Goal: Task Accomplishment & Management: Manage account settings

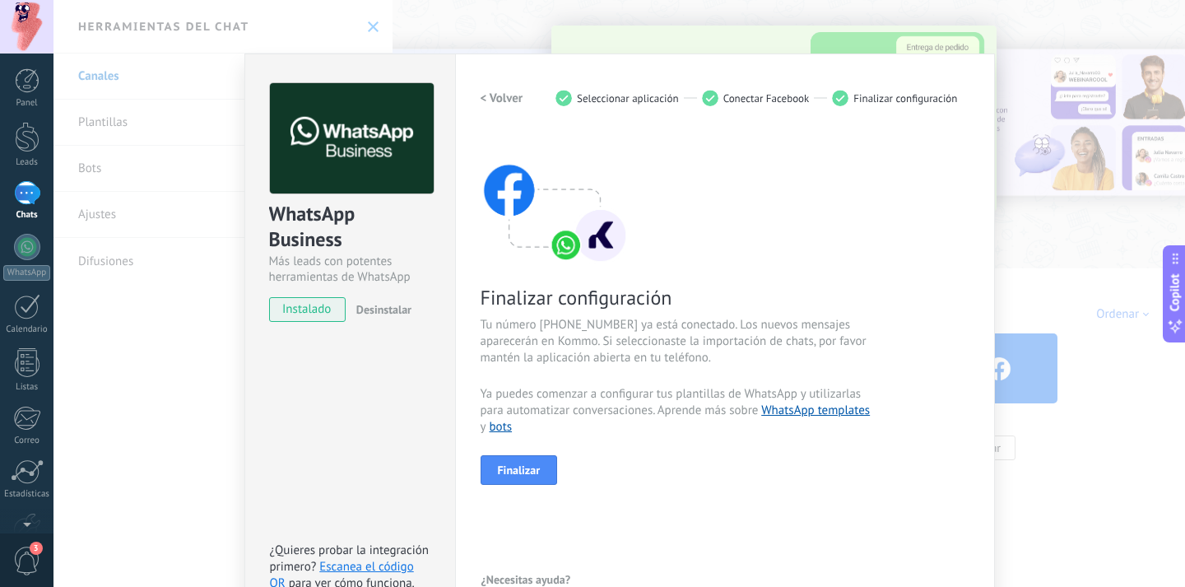
click at [514, 464] on span "Finalizar" at bounding box center [519, 470] width 43 height 12
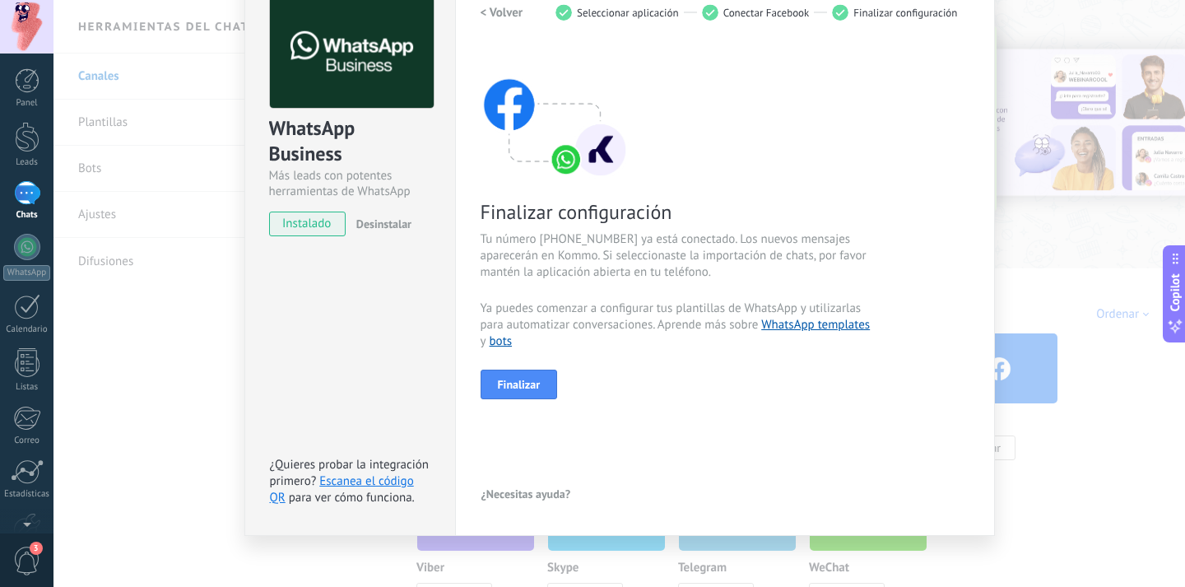
scroll to position [18, 0]
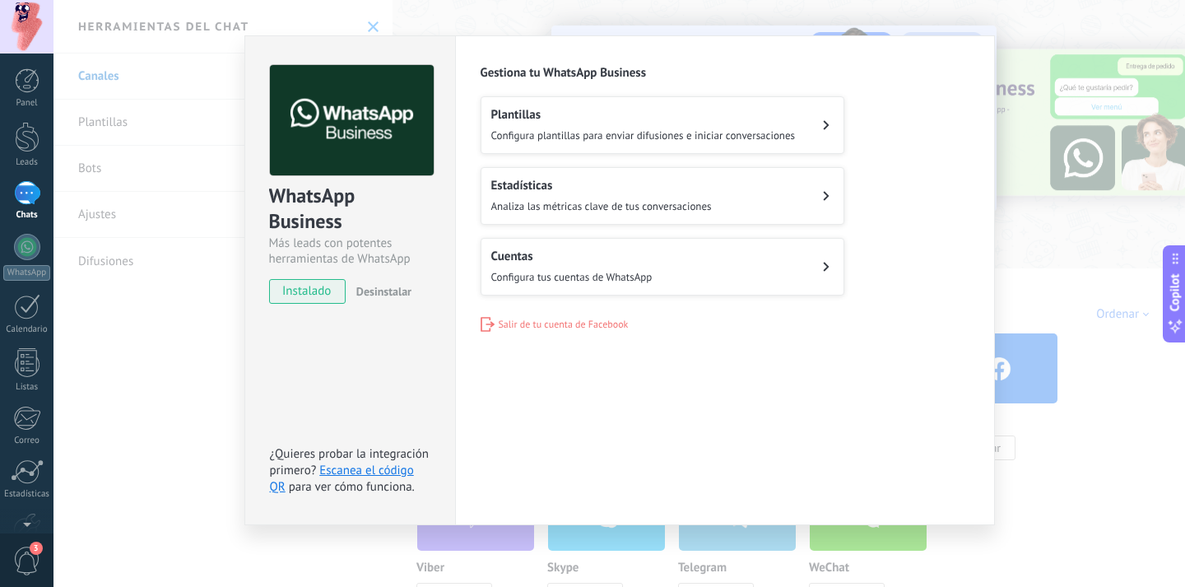
click at [976, 226] on div "Configuraciones Autorizaciones Esta pestaña registra a los usuarios que han con…" at bounding box center [725, 280] width 540 height 490
click at [1012, 152] on div "WhatsApp Business Más leads con potentes herramientas de WhatsApp instalado Des…" at bounding box center [620, 293] width 1132 height 587
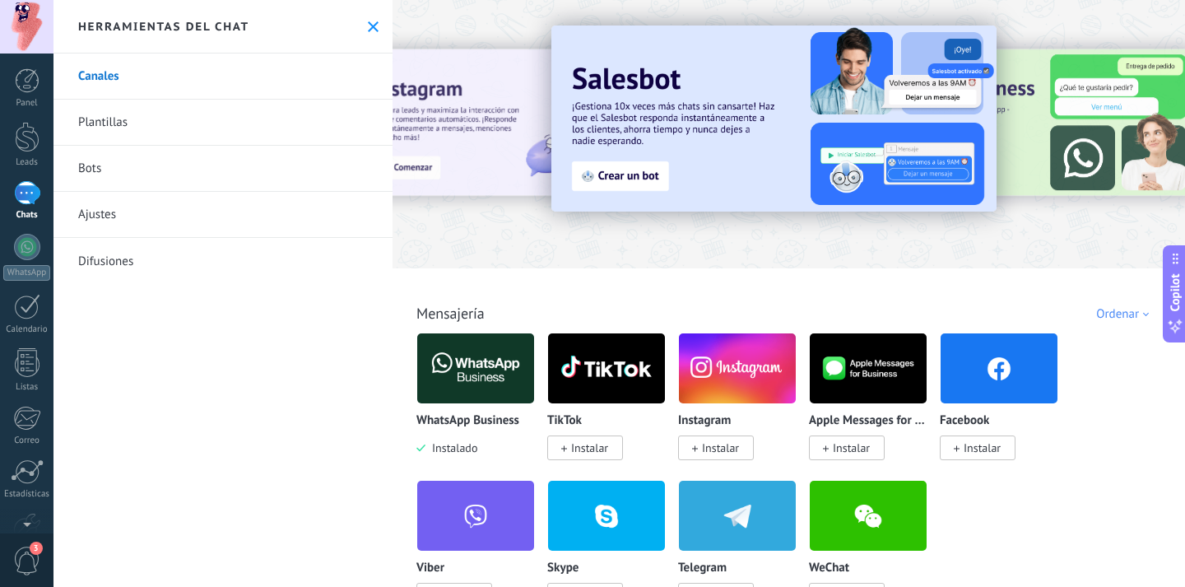
click at [33, 207] on link "Chats" at bounding box center [27, 201] width 54 height 40
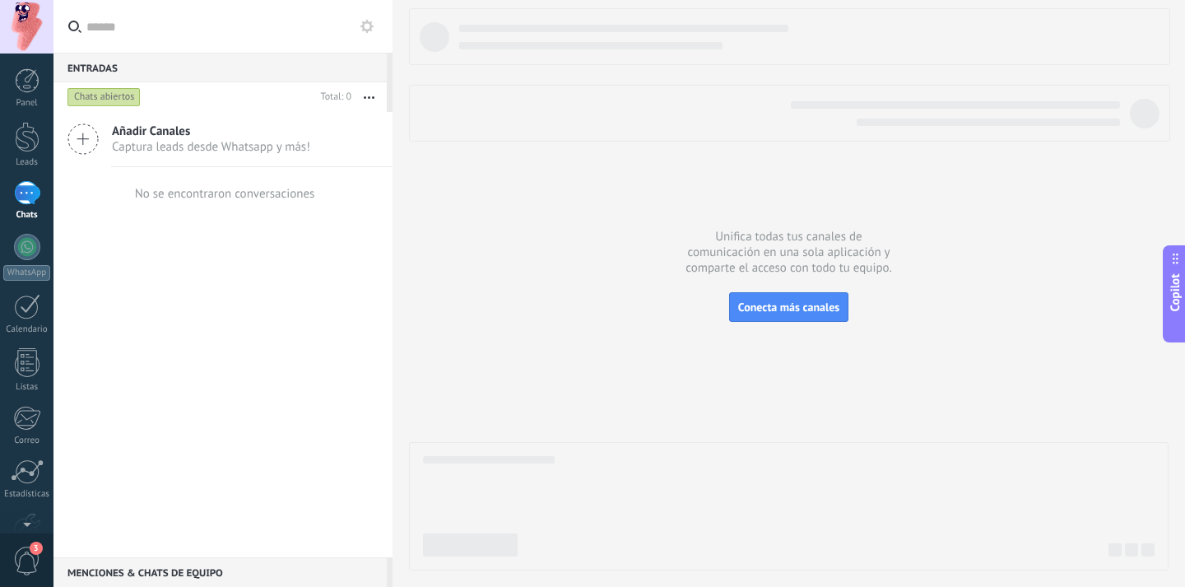
click at [191, 140] on span "Captura leads desde Whatsapp y más!" at bounding box center [211, 147] width 198 height 16
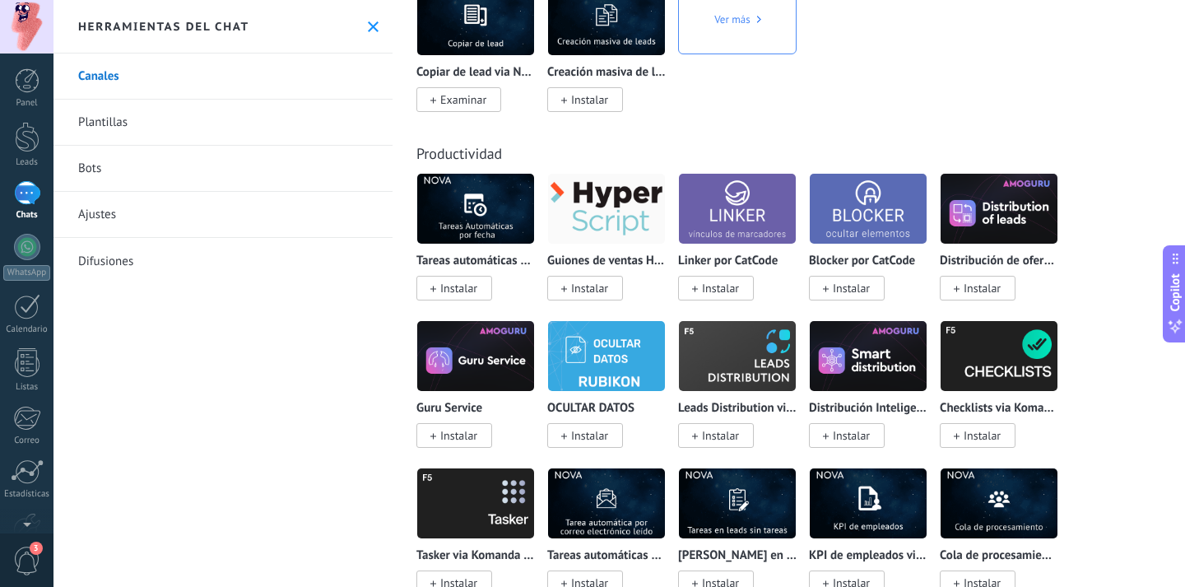
scroll to position [6845, 0]
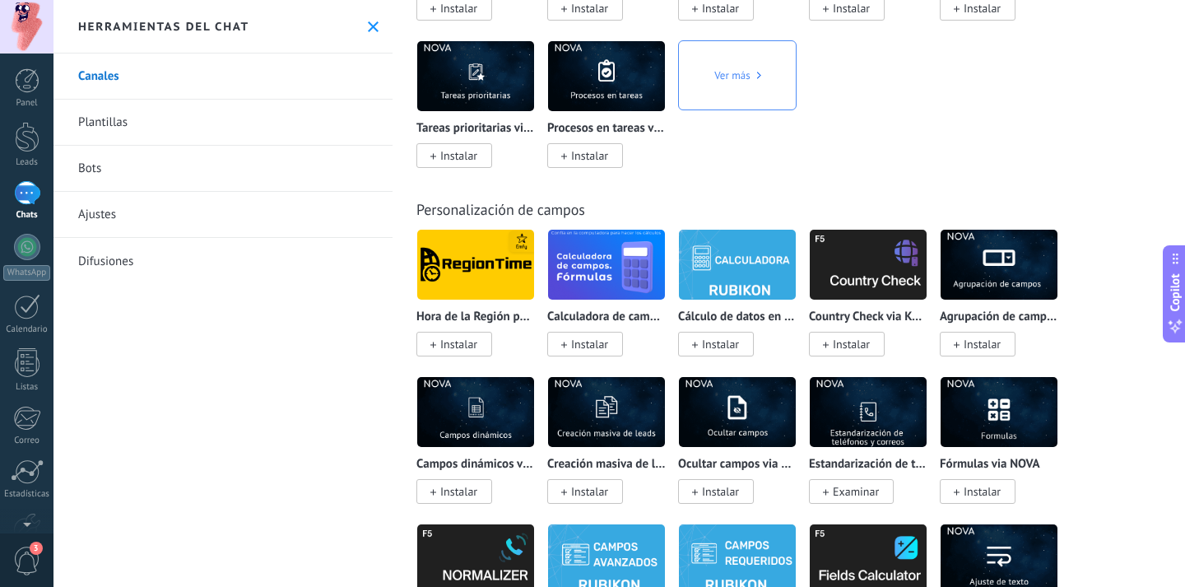
click at [151, 165] on link "Bots" at bounding box center [223, 169] width 339 height 46
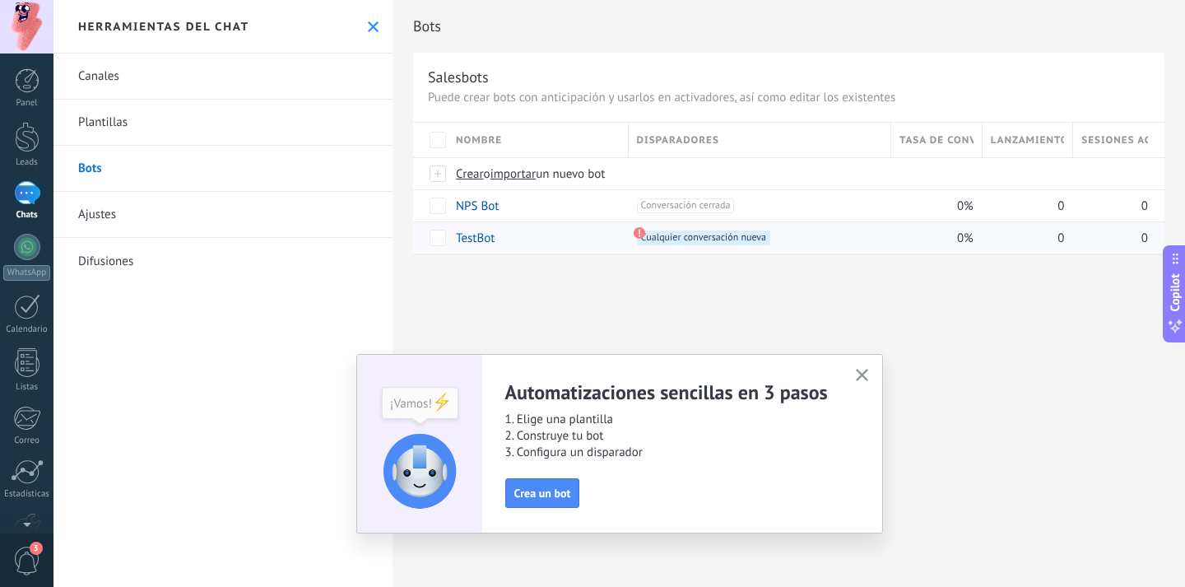
click at [487, 242] on link "TestBot" at bounding box center [475, 238] width 39 height 16
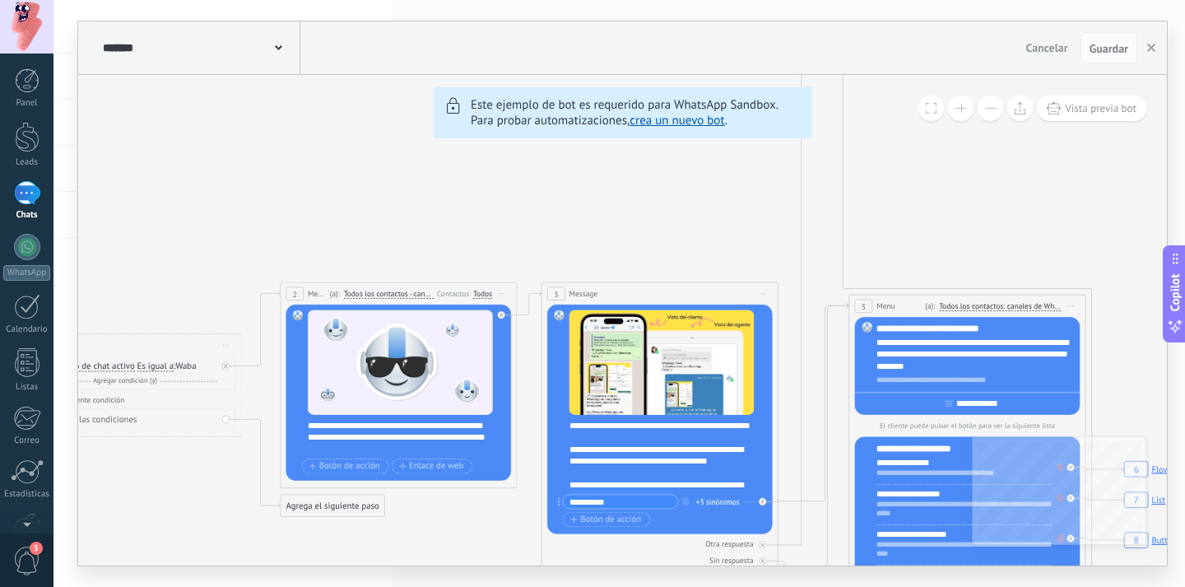
drag, startPoint x: 340, startPoint y: 182, endPoint x: 423, endPoint y: 159, distance: 86.3
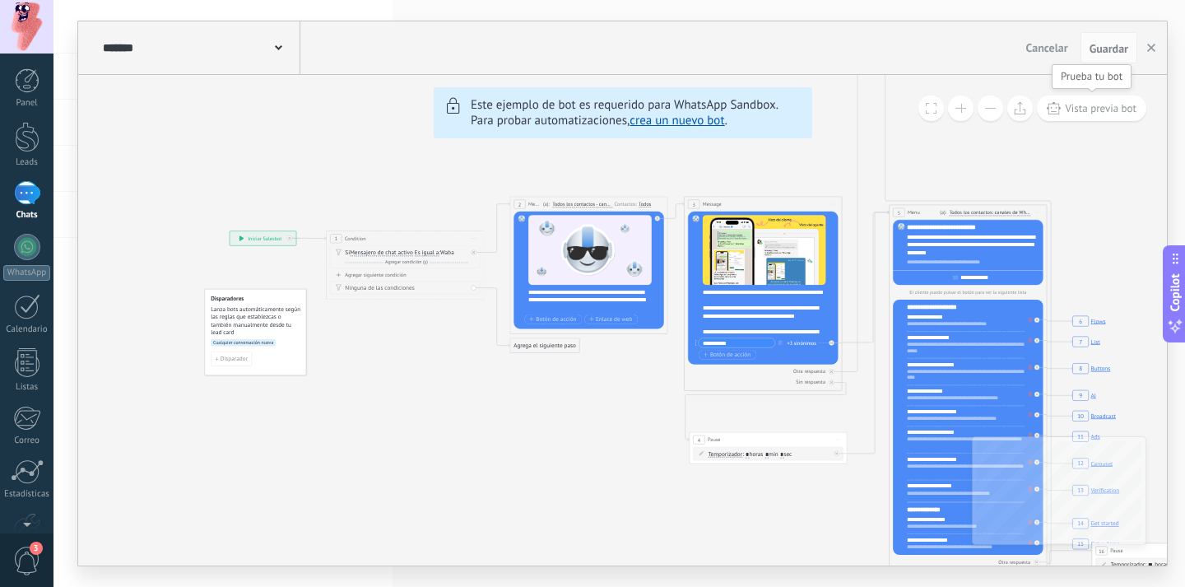
click at [1056, 106] on icon at bounding box center [1054, 108] width 14 height 12
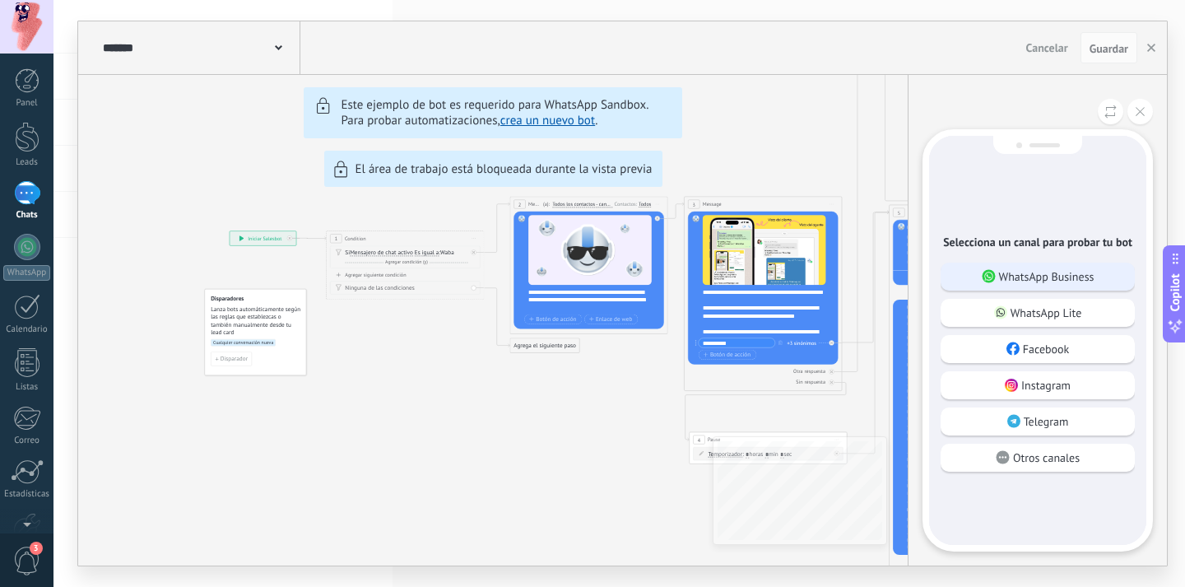
click at [1083, 280] on p "WhatsApp Business" at bounding box center [1046, 276] width 95 height 15
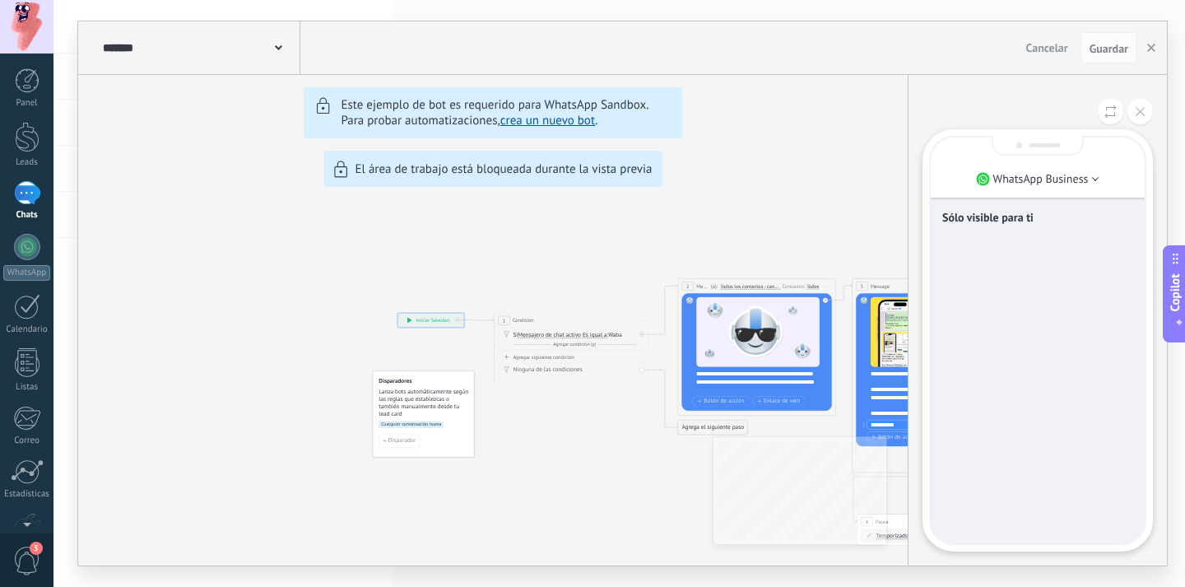
click at [1039, 275] on div "Sólo visible para ti" at bounding box center [1038, 340] width 214 height 406
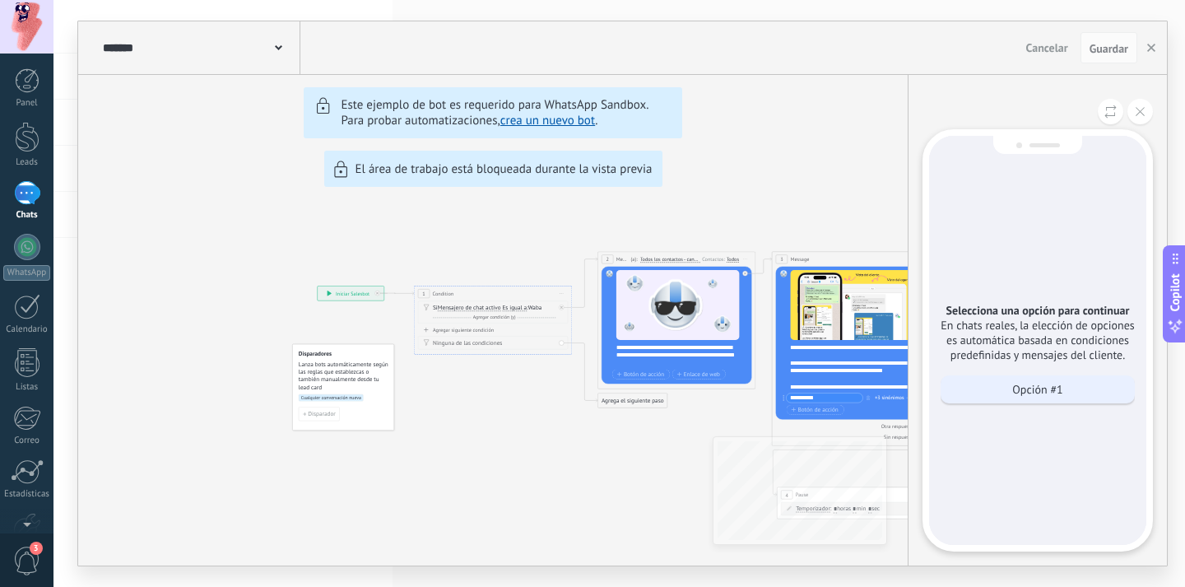
click at [1021, 387] on p "Opción #1" at bounding box center [1037, 389] width 50 height 15
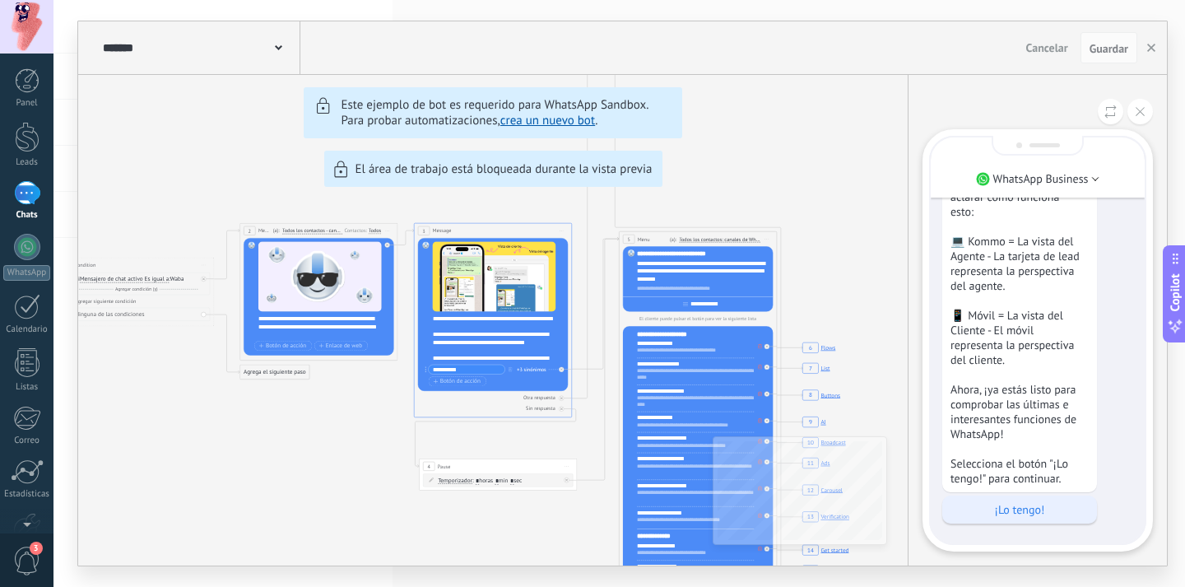
click at [1032, 511] on p "¡Lo tengo!" at bounding box center [1020, 509] width 138 height 15
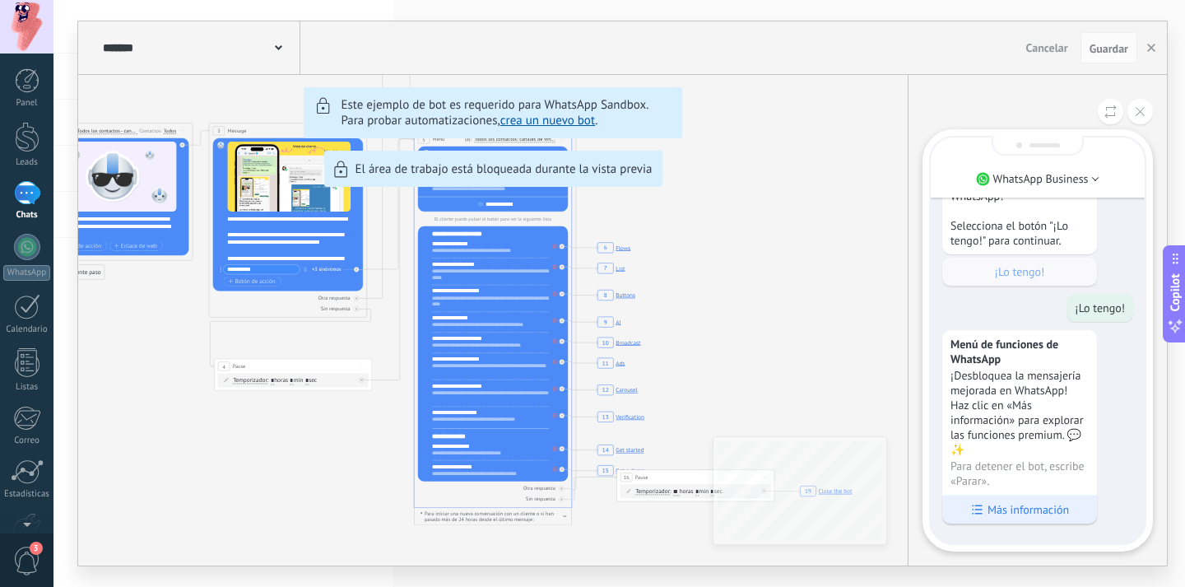
click at [1027, 507] on p "Más información" at bounding box center [1028, 509] width 81 height 15
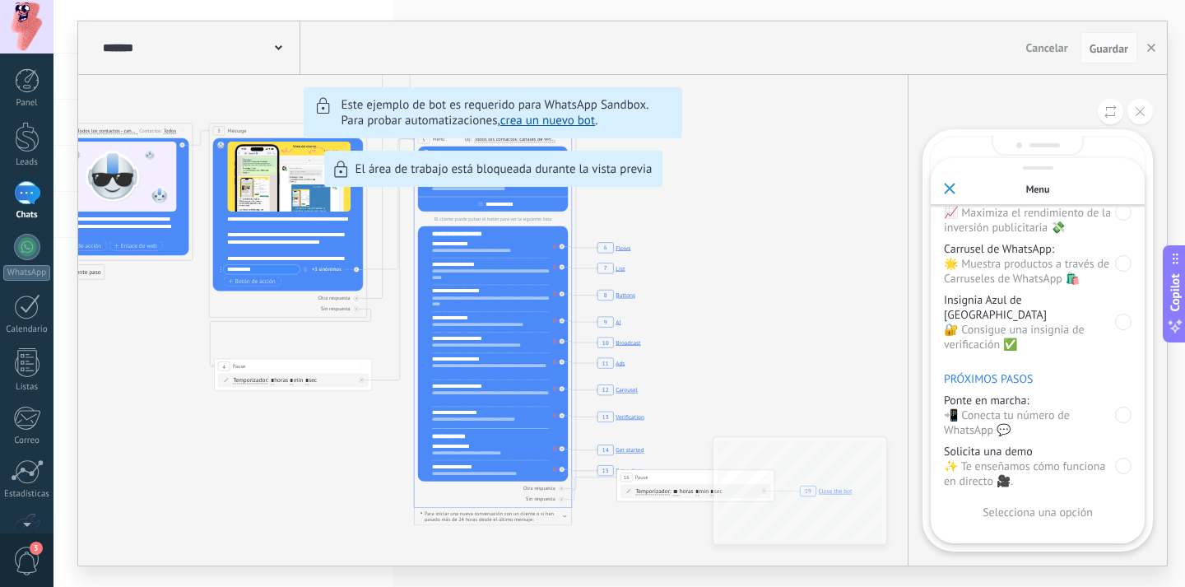
scroll to position [310, 0]
click at [1125, 462] on div at bounding box center [1123, 470] width 16 height 16
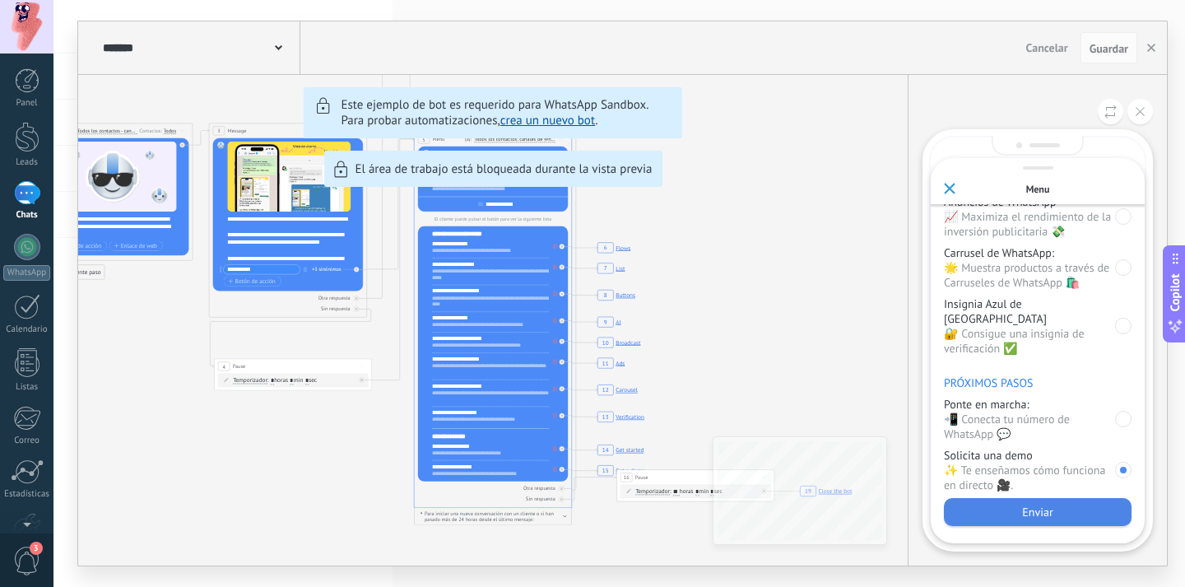
click at [1056, 524] on div "Enviar" at bounding box center [1038, 512] width 188 height 28
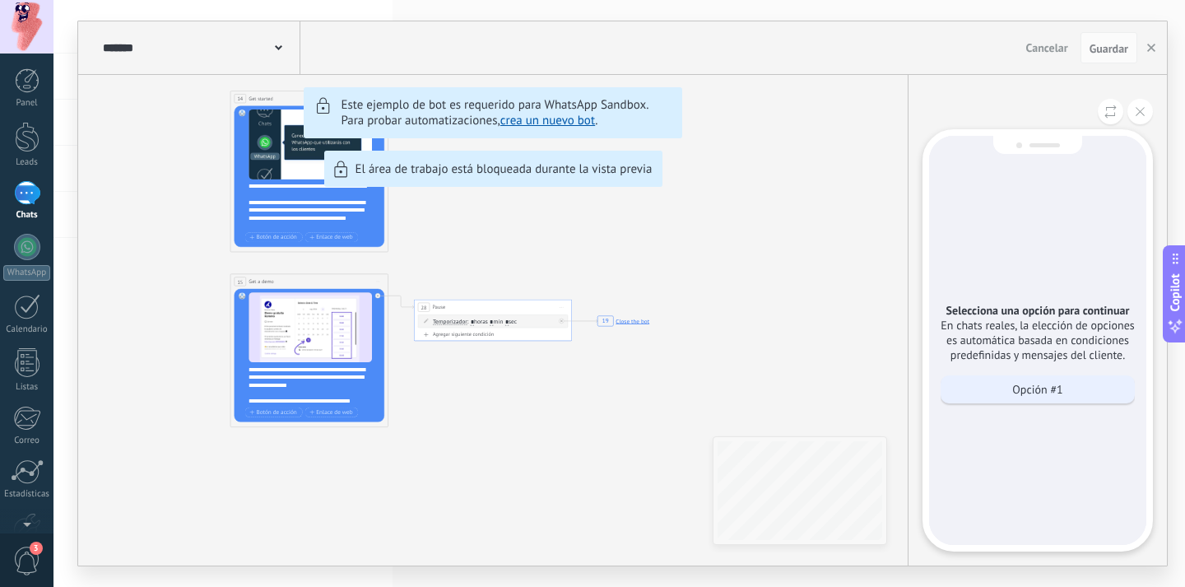
click at [1063, 387] on p "Opción #1" at bounding box center [1037, 389] width 50 height 15
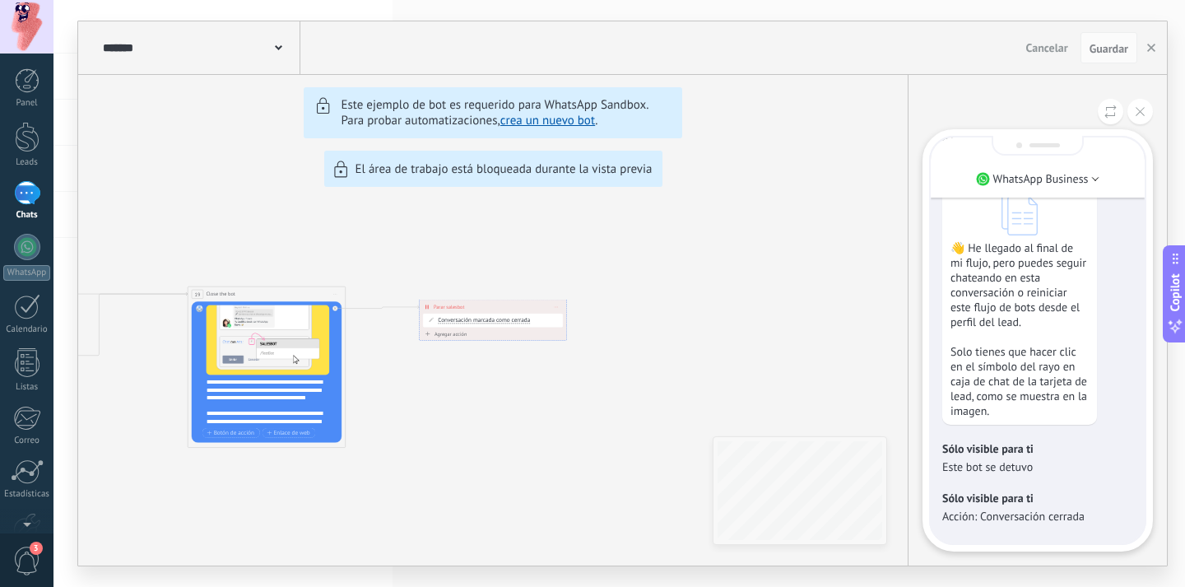
scroll to position [0, 0]
click at [1154, 49] on icon "button" at bounding box center [1151, 48] width 8 height 8
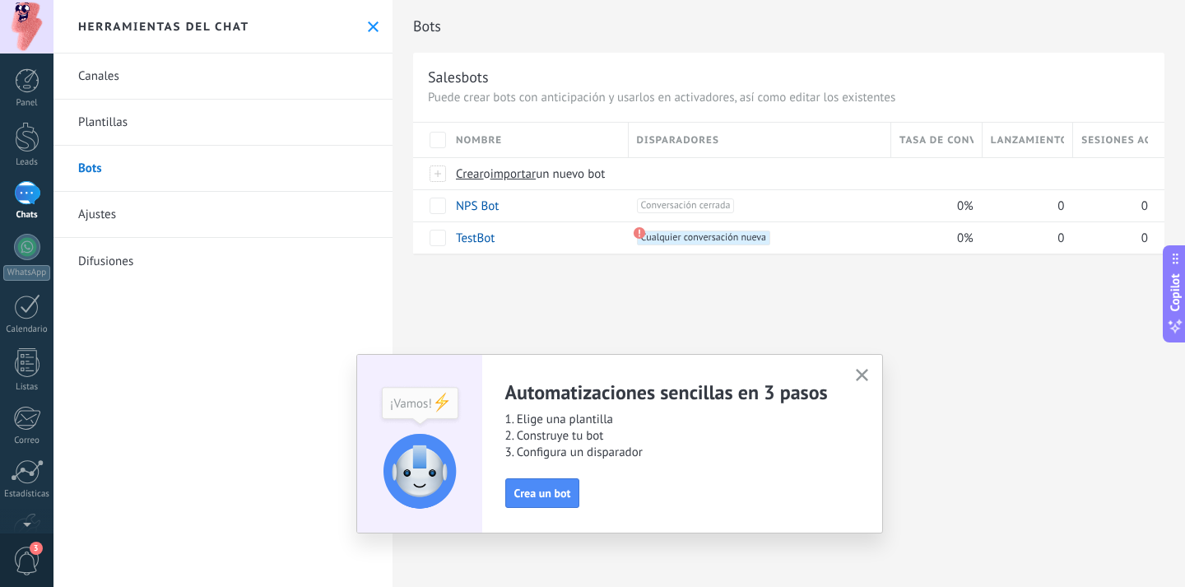
click at [865, 374] on icon "button" at bounding box center [862, 375] width 12 height 12
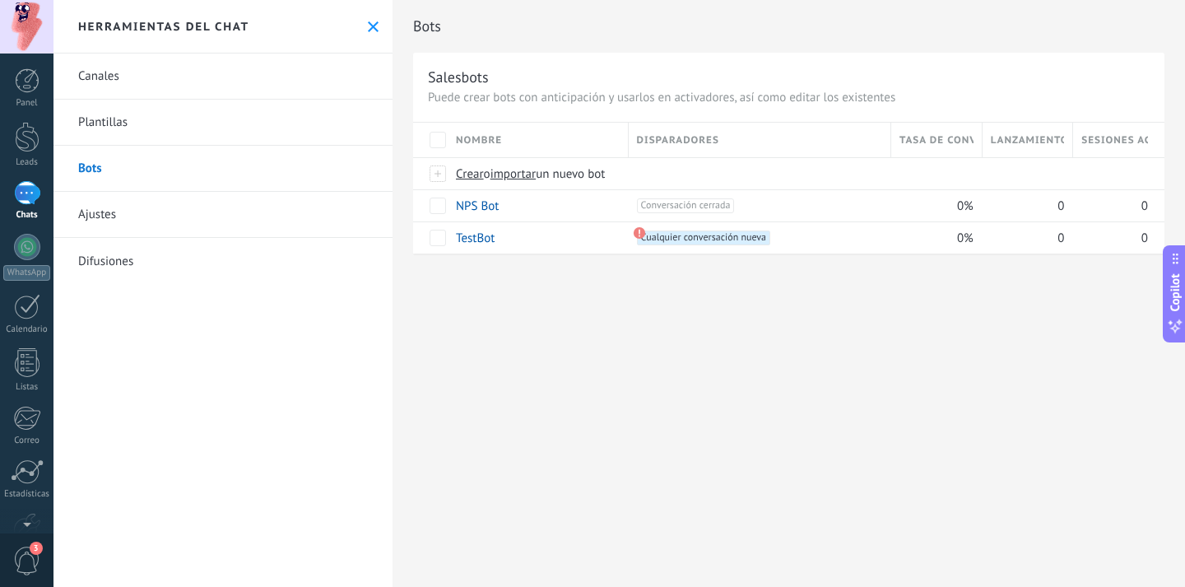
click at [31, 190] on div at bounding box center [27, 193] width 26 height 24
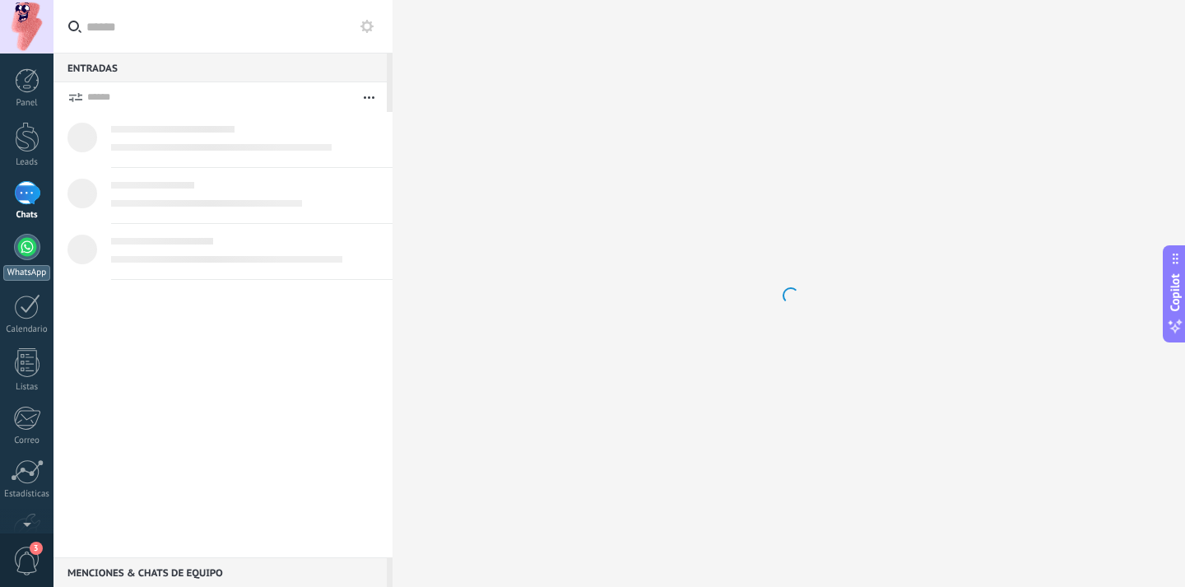
click at [32, 237] on div at bounding box center [27, 247] width 26 height 26
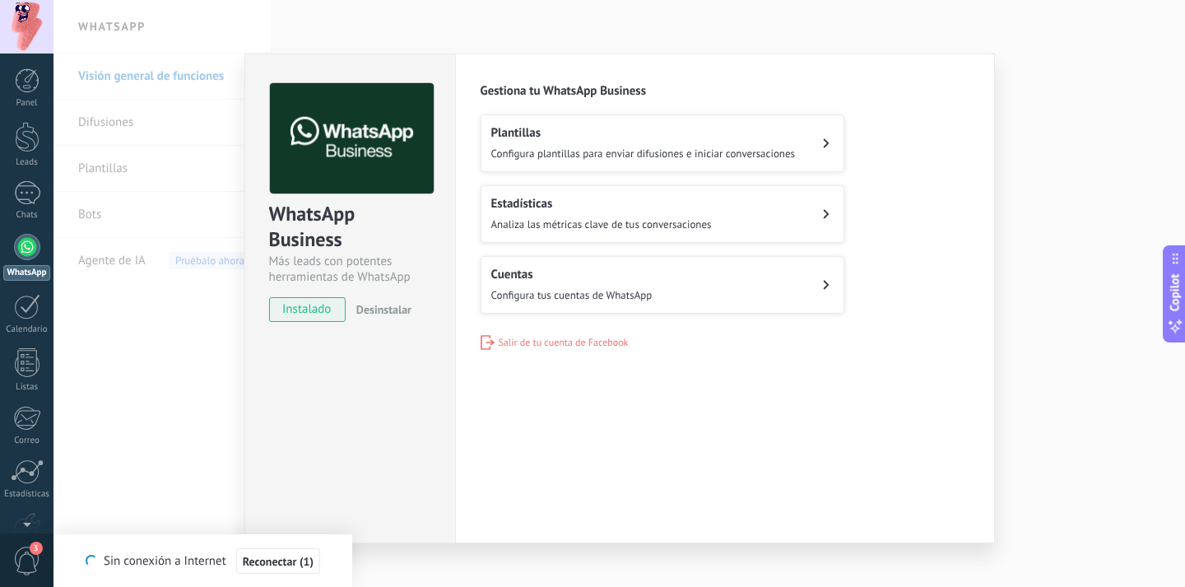
click at [835, 161] on button "Plantillas Configura plantillas para enviar difusiones e iniciar conversaciones" at bounding box center [663, 143] width 364 height 58
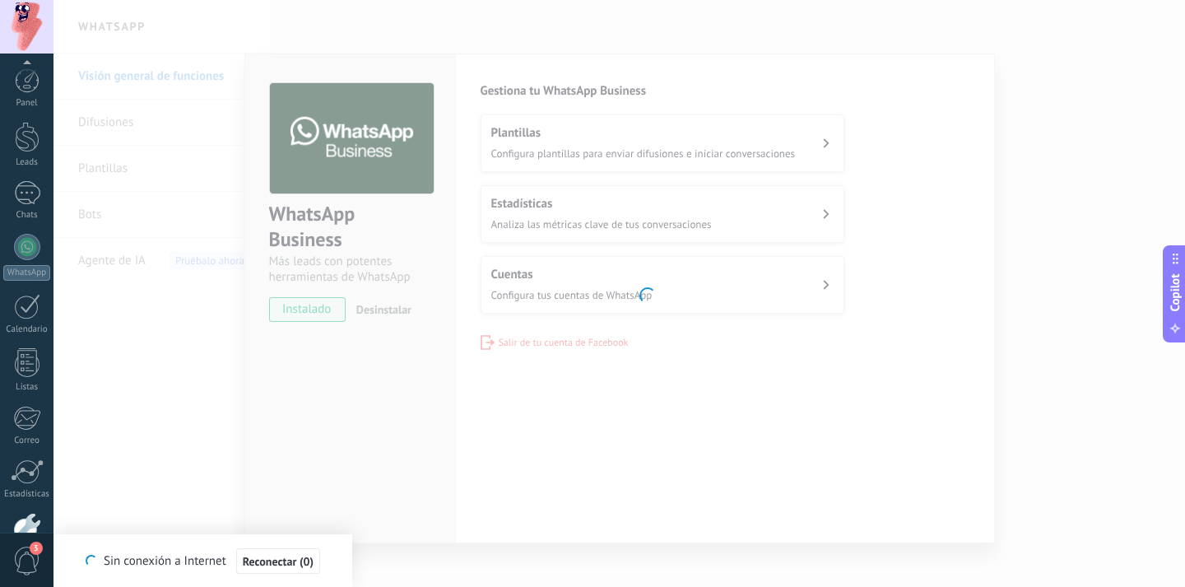
scroll to position [98, 0]
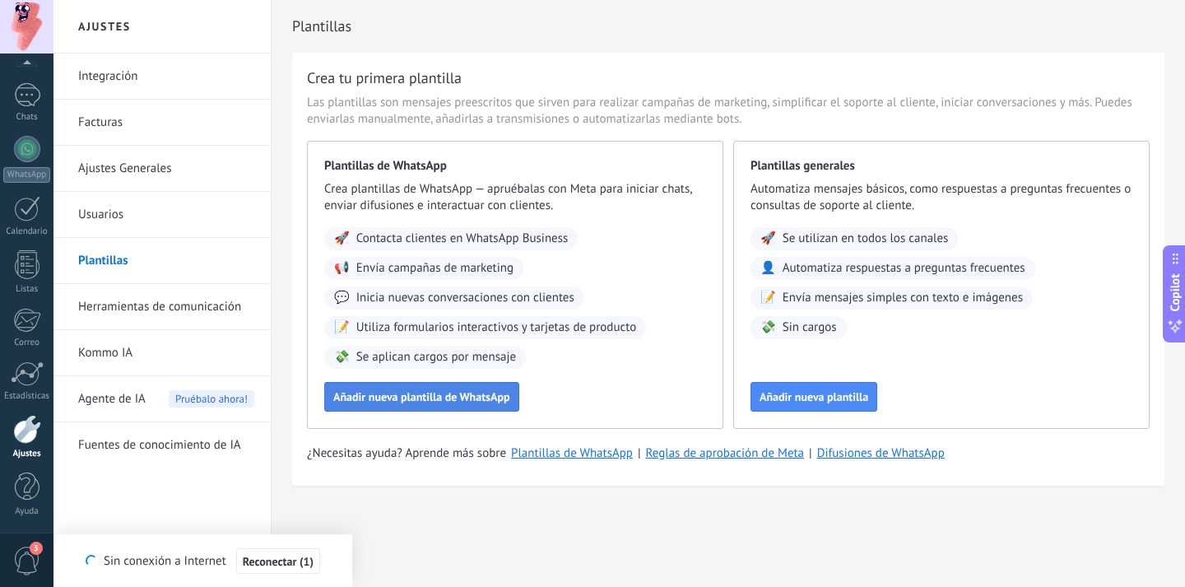
click at [489, 394] on span "Añadir nueva plantilla de WhatsApp" at bounding box center [421, 397] width 177 height 12
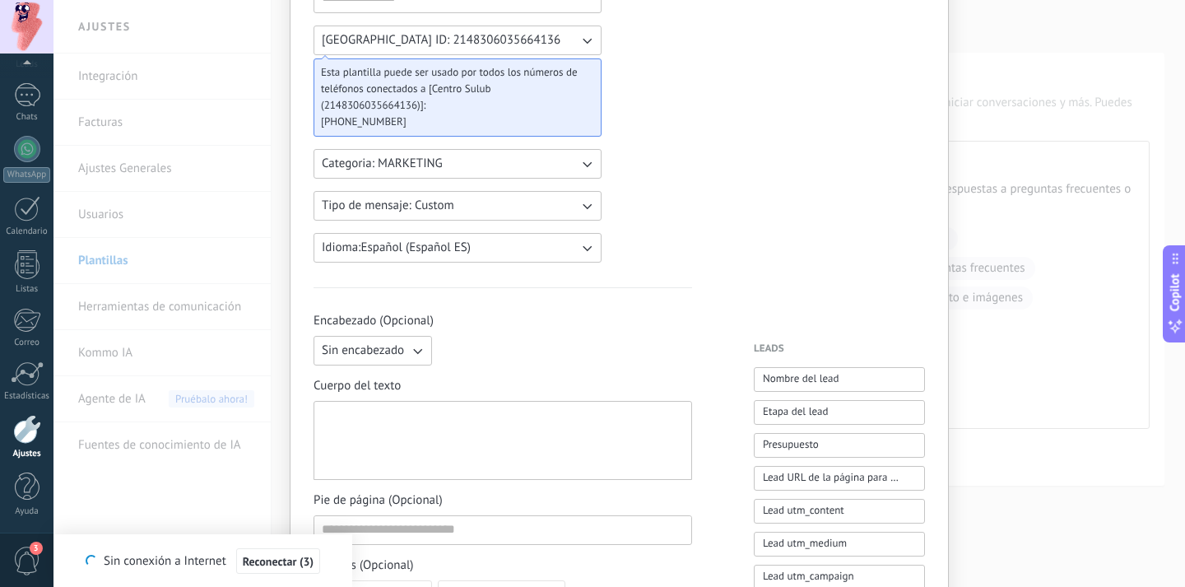
scroll to position [120, 0]
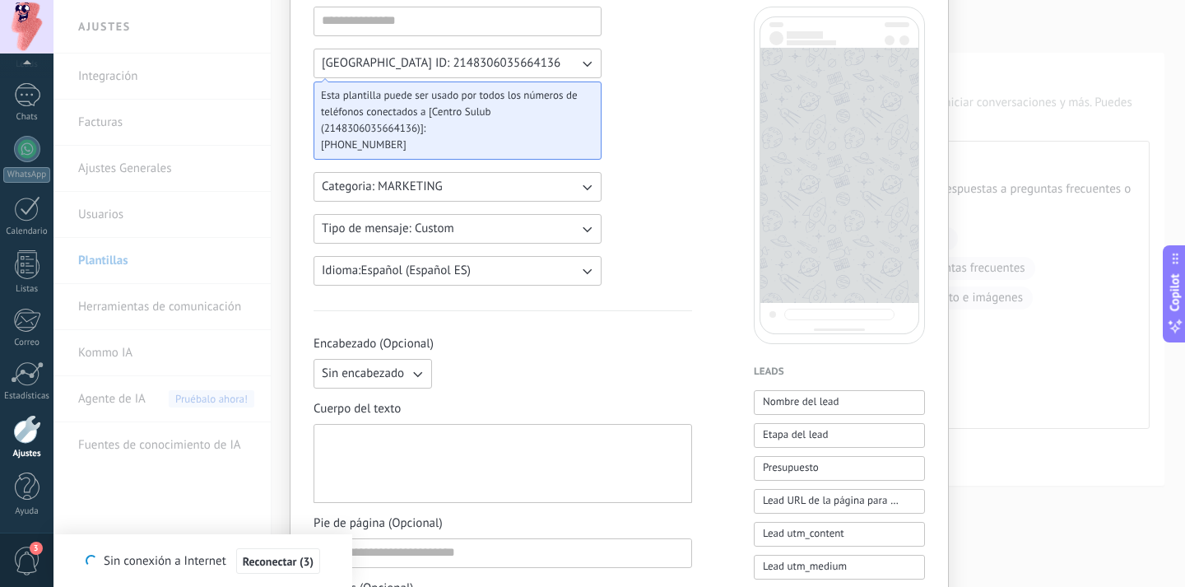
click at [564, 445] on div at bounding box center [503, 463] width 362 height 65
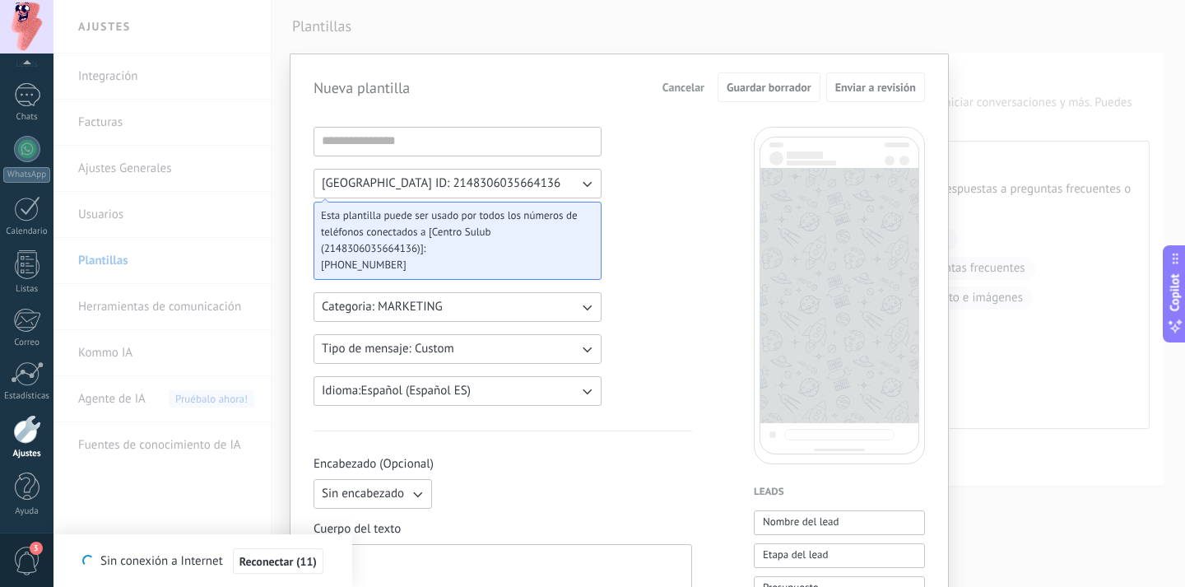
scroll to position [0, 0]
click at [678, 85] on span "Cancelar" at bounding box center [684, 87] width 42 height 12
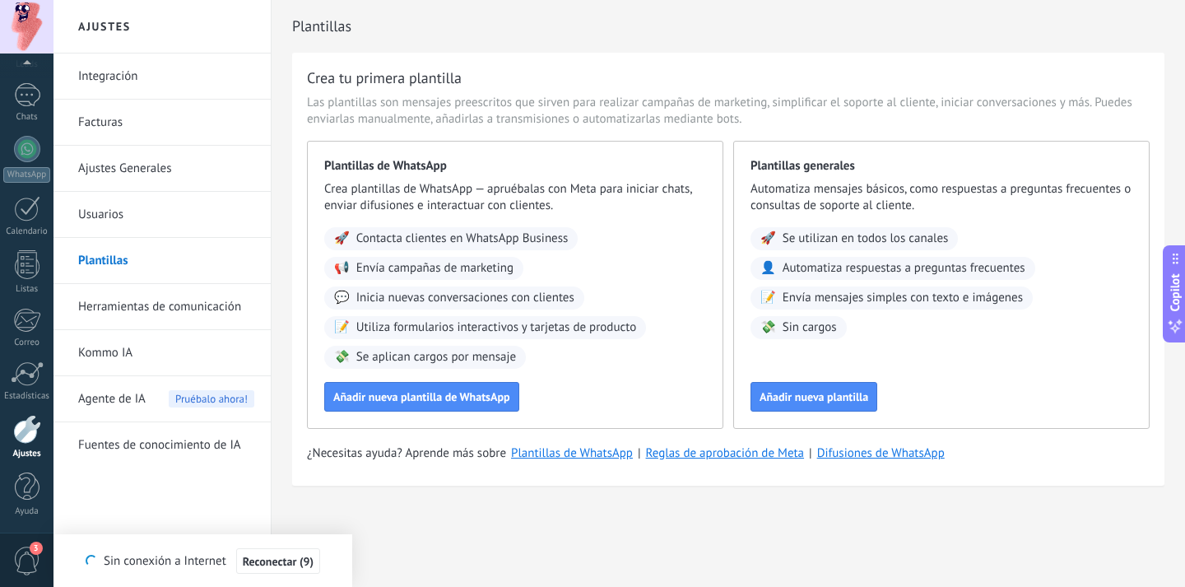
click at [138, 312] on link "Herramientas de comunicación" at bounding box center [166, 307] width 176 height 46
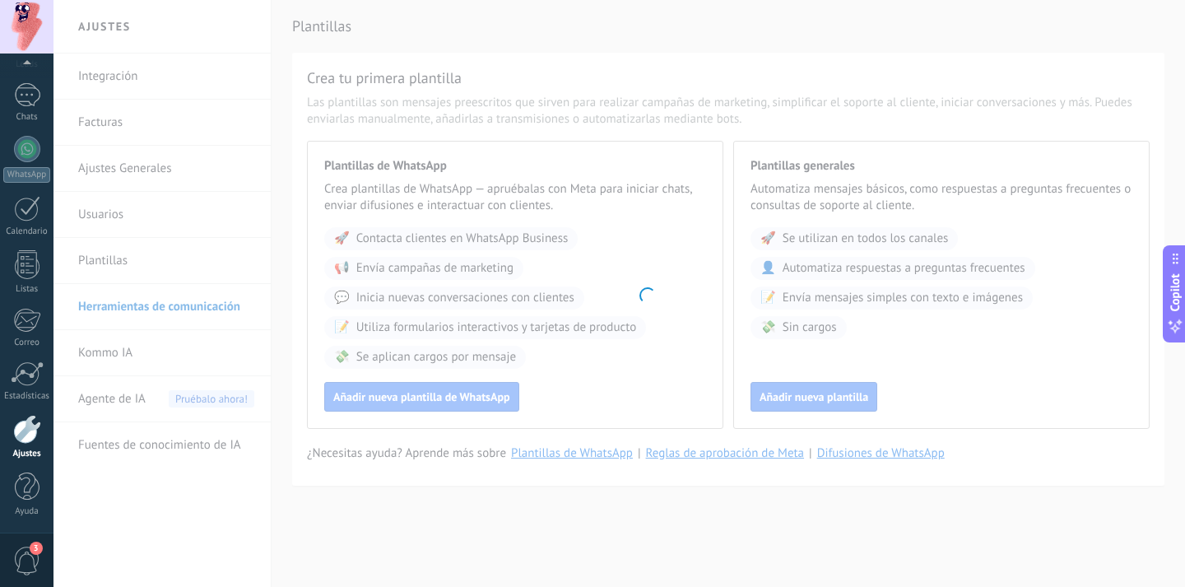
drag, startPoint x: 315, startPoint y: 11, endPoint x: 919, endPoint y: 227, distance: 641.8
click at [919, 227] on body ".abccls-1,.abccls-2{fill-rule:evenodd}.abccls-2{fill:#fff} .abfcls-1{fill:none}…" at bounding box center [592, 293] width 1185 height 587
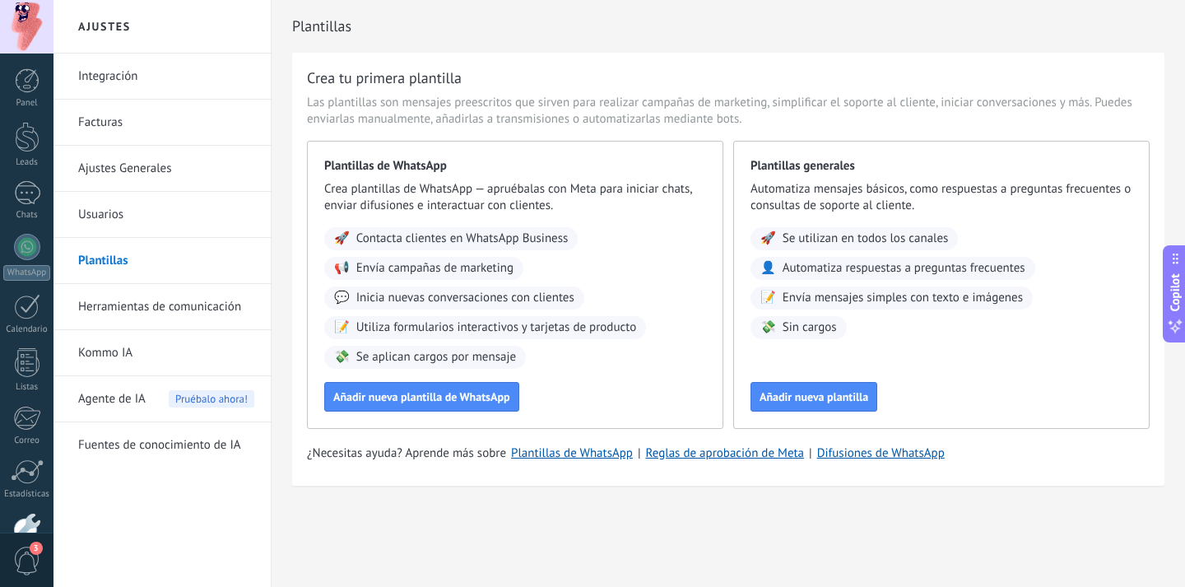
click at [868, 1] on div "Plantillas" at bounding box center [728, 26] width 873 height 53
click at [161, 362] on link "Kommo IA" at bounding box center [166, 353] width 176 height 46
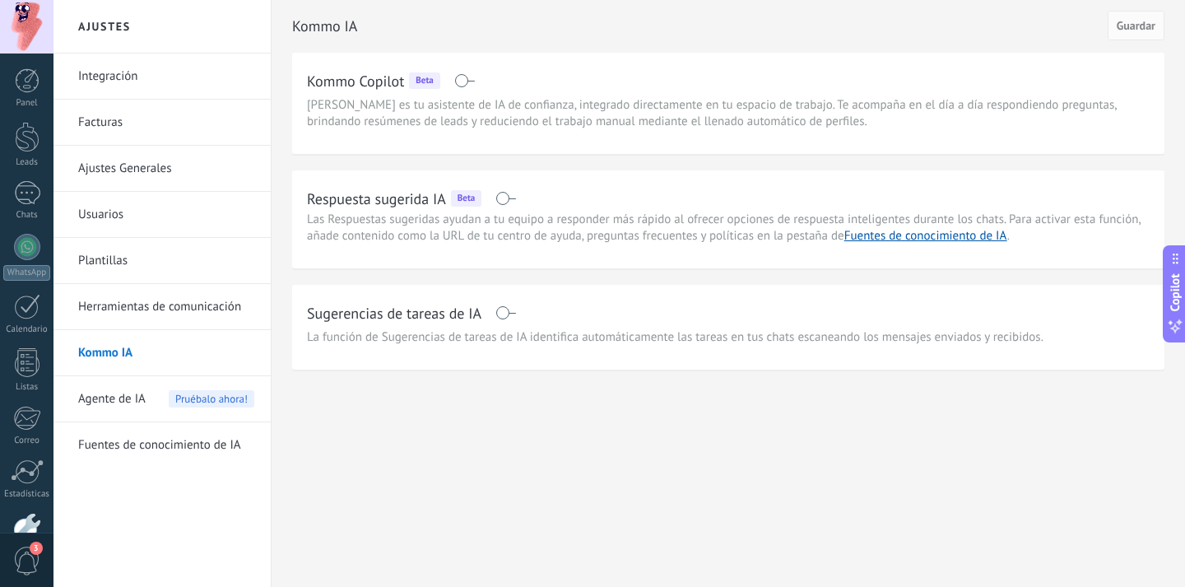
click at [103, 393] on span "Agente de IA" at bounding box center [111, 399] width 67 height 46
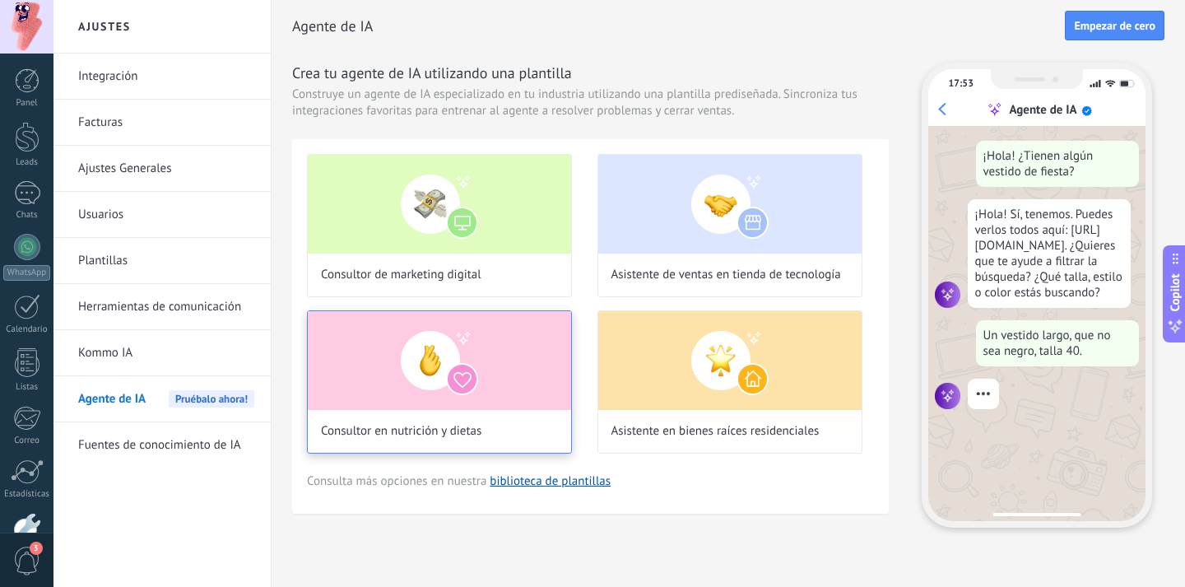
scroll to position [49, 0]
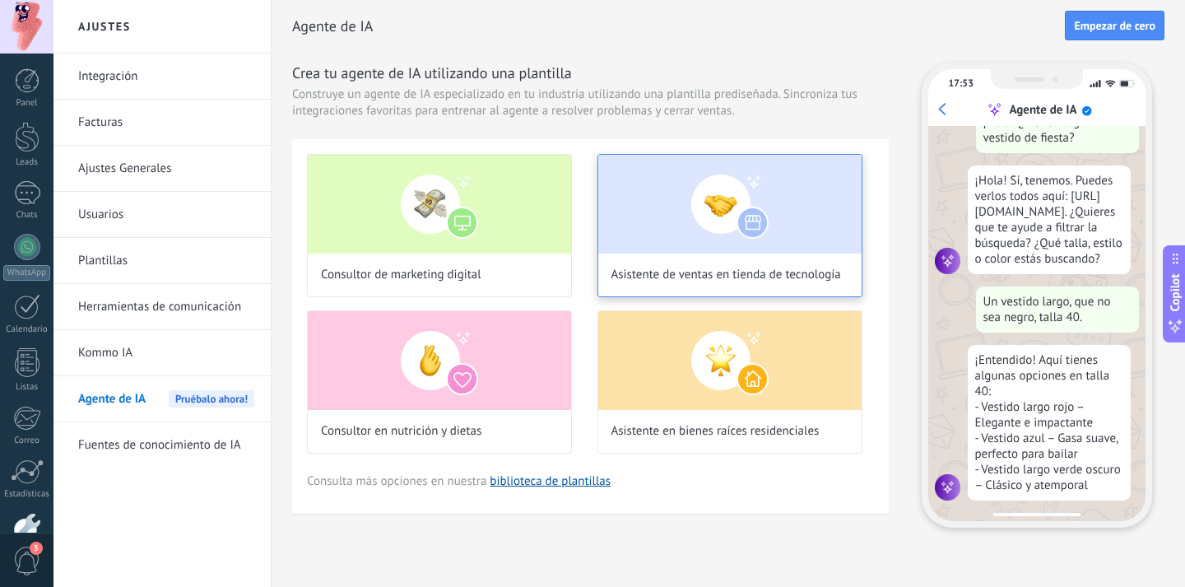
click at [725, 240] on img at bounding box center [729, 204] width 263 height 99
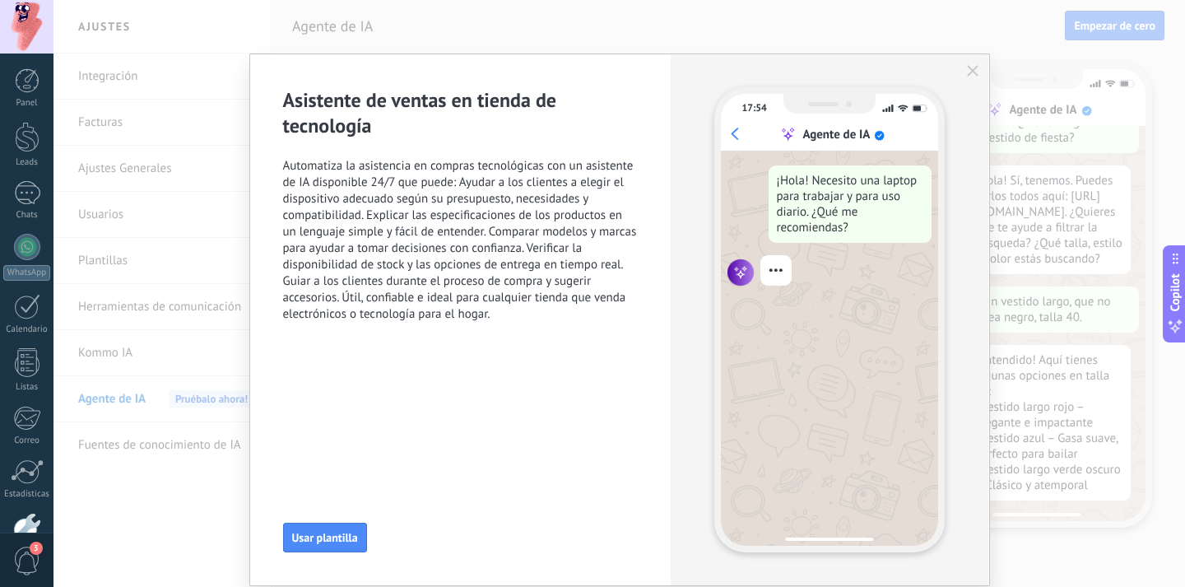
click at [968, 77] on icon "button" at bounding box center [973, 71] width 12 height 12
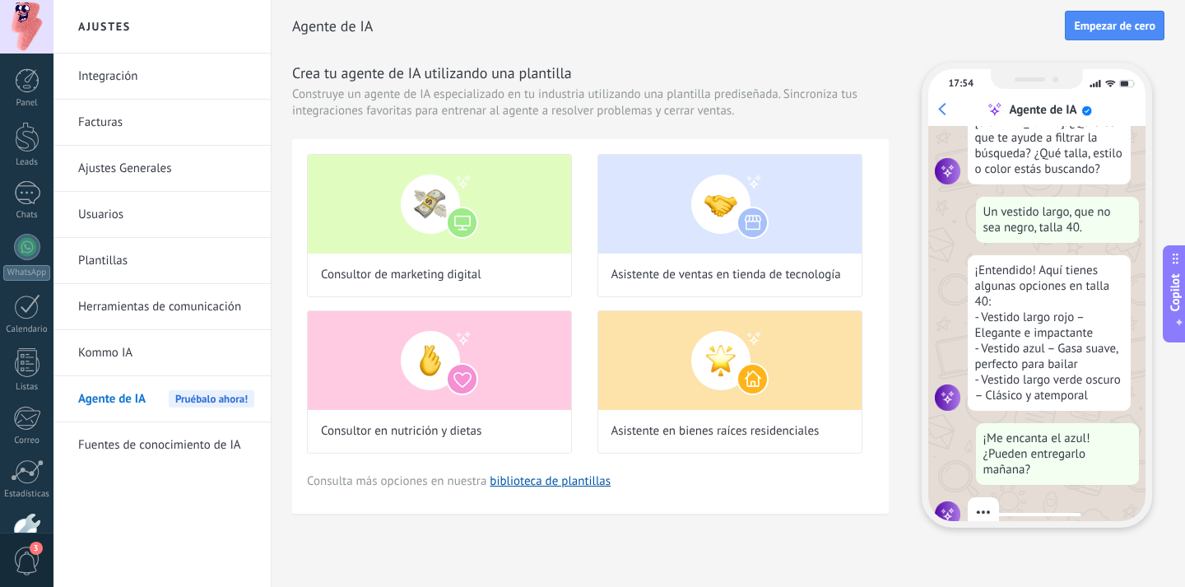
scroll to position [166, 0]
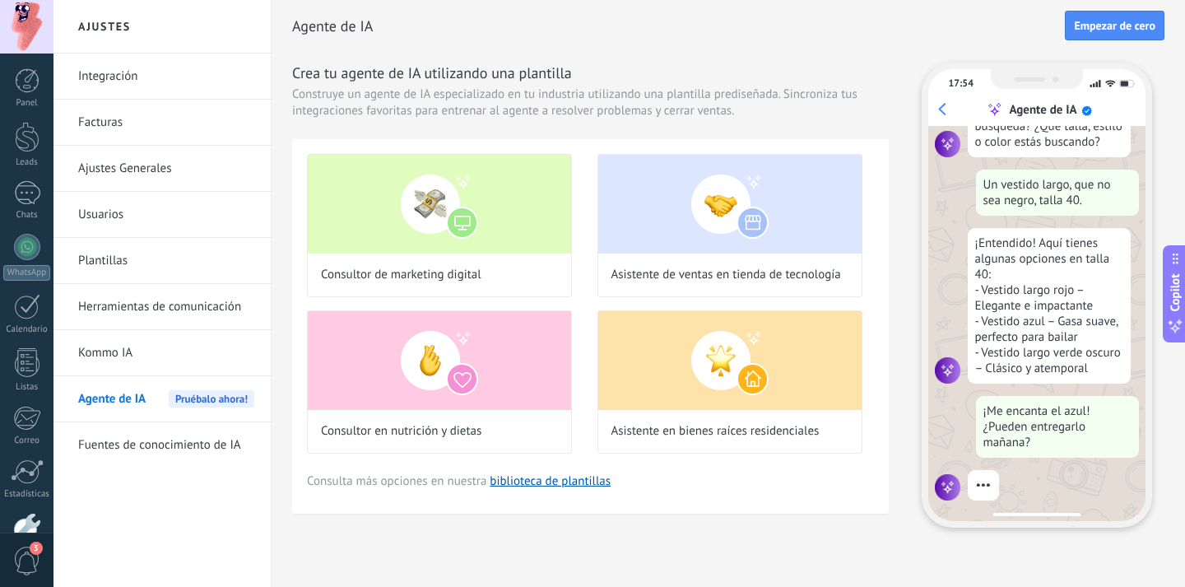
click at [209, 449] on link "Fuentes de conocimiento de IA" at bounding box center [166, 445] width 176 height 46
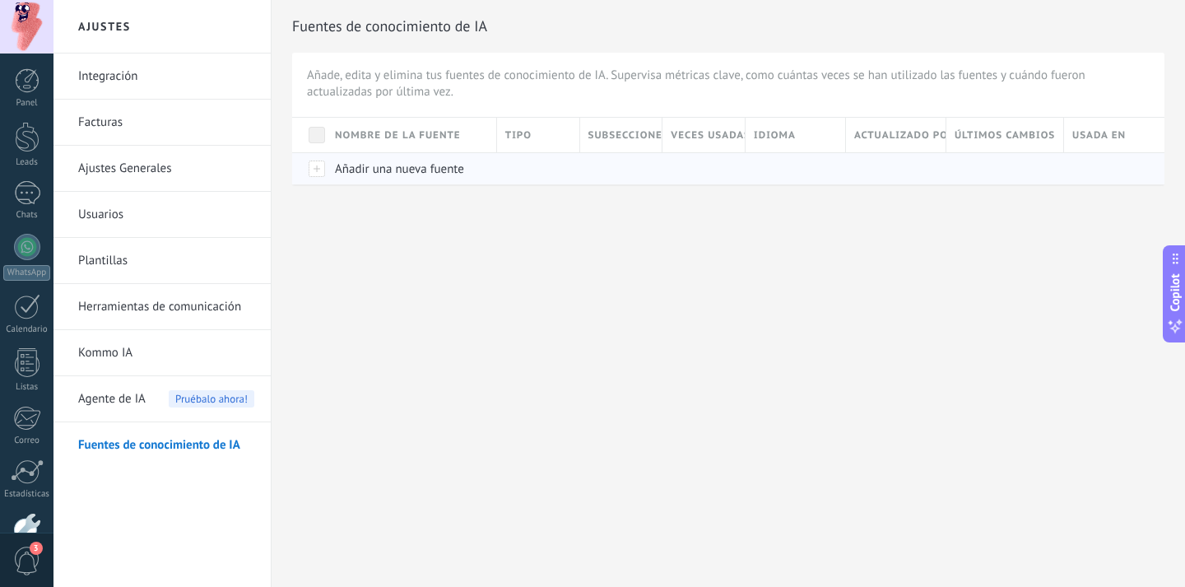
click at [395, 171] on span "Añadir una nueva fuente" at bounding box center [399, 169] width 129 height 16
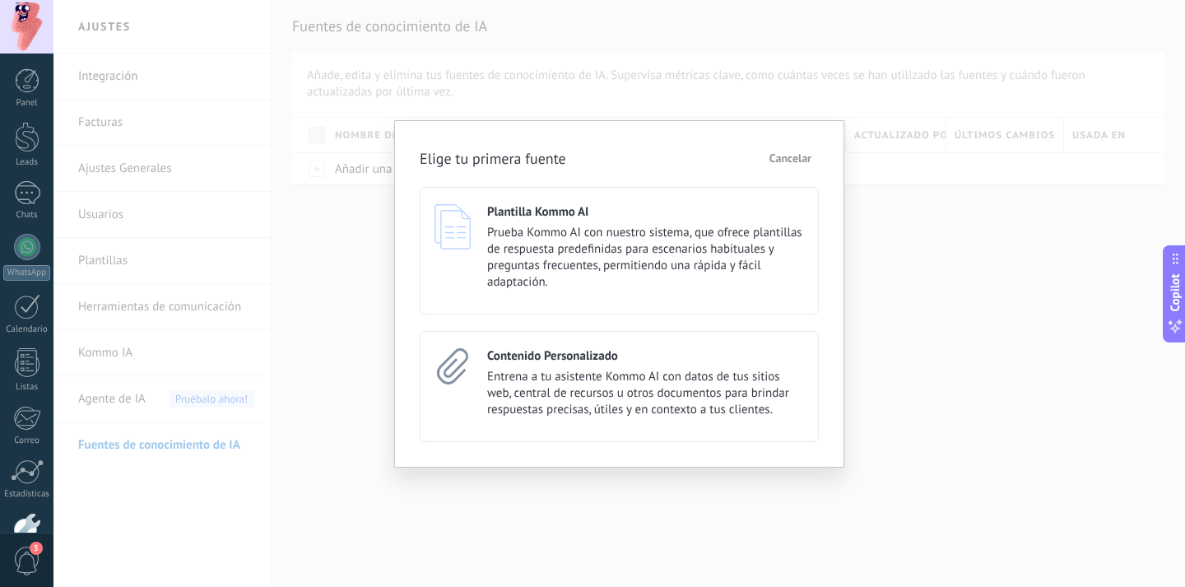
click at [803, 152] on span "Cancelar" at bounding box center [791, 158] width 42 height 12
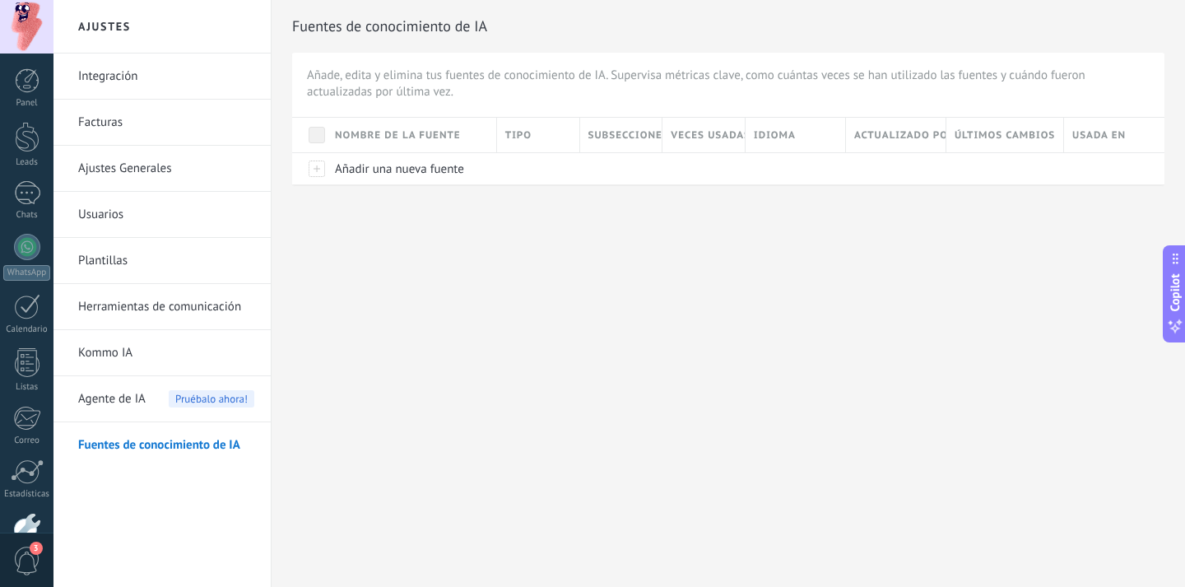
click at [172, 352] on link "Kommo IA" at bounding box center [166, 353] width 176 height 46
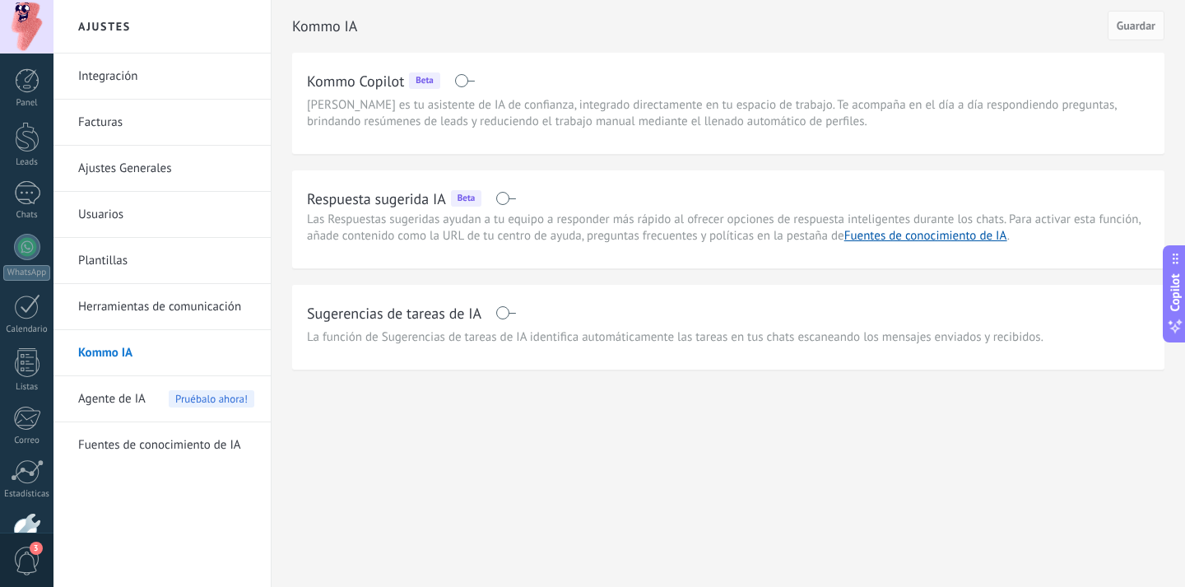
click at [144, 306] on link "Herramientas de comunicación" at bounding box center [166, 307] width 176 height 46
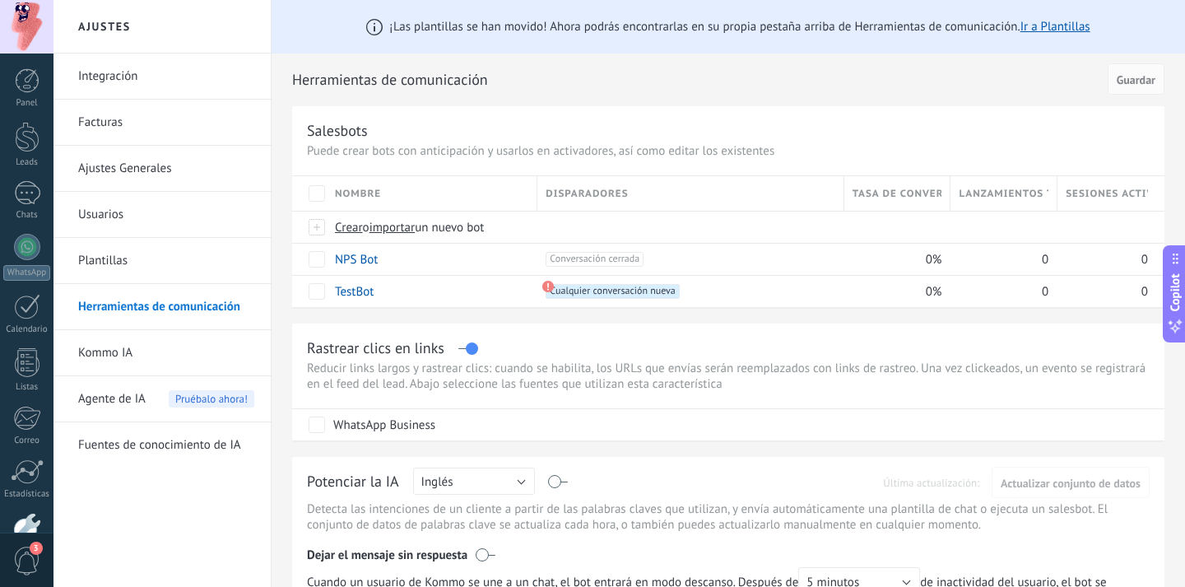
click at [151, 270] on link "Plantillas" at bounding box center [166, 261] width 176 height 46
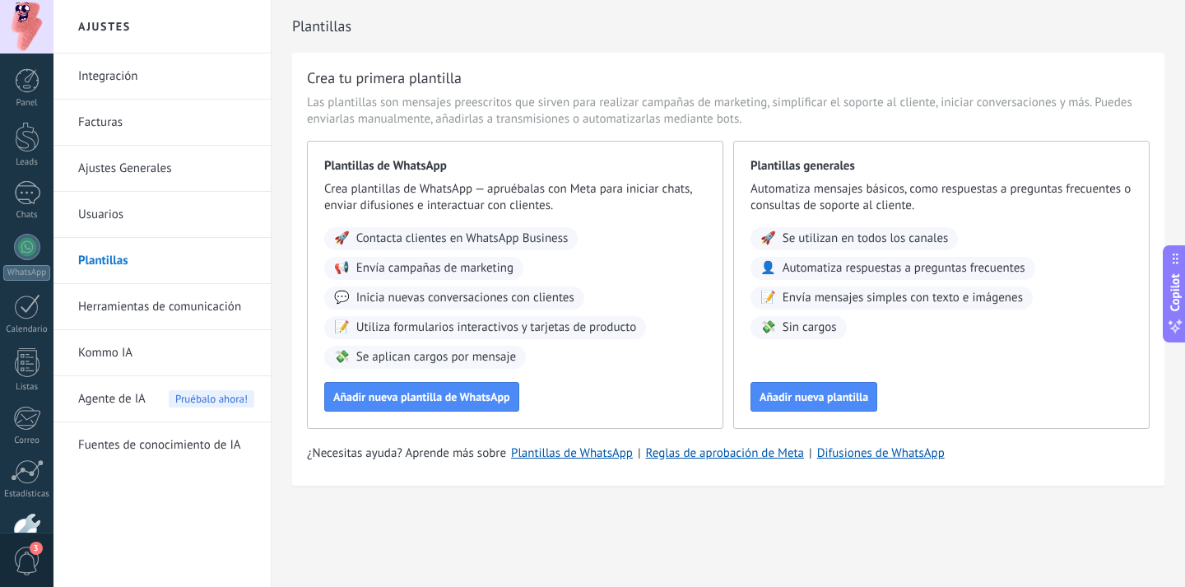
click at [137, 222] on link "Usuarios" at bounding box center [166, 215] width 176 height 46
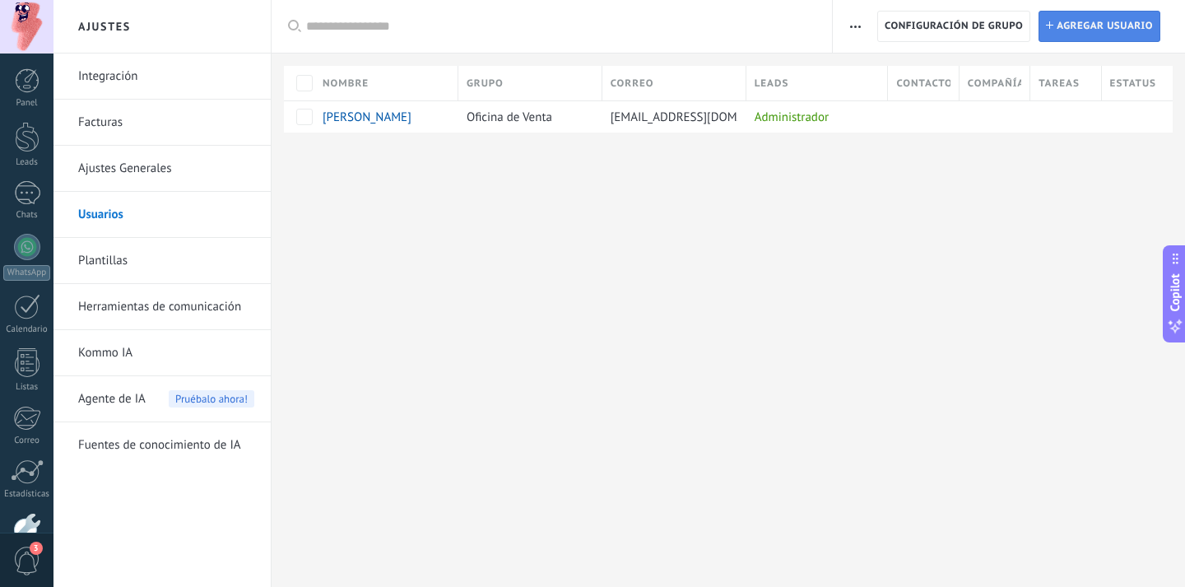
click at [1087, 33] on span "Agregar usuario" at bounding box center [1105, 27] width 96 height 30
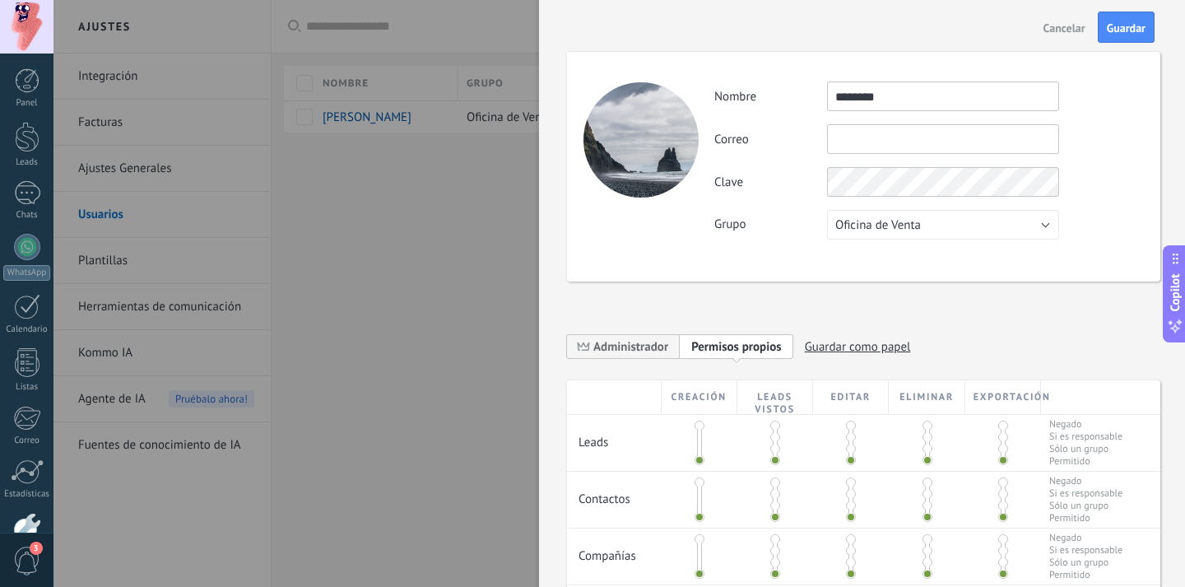
type input "********"
type input "*"
type input "*****"
click at [959, 171] on div "Actividad Nombre ******** Correo ***** No puedes editar este correo porque el u…" at bounding box center [929, 160] width 429 height 158
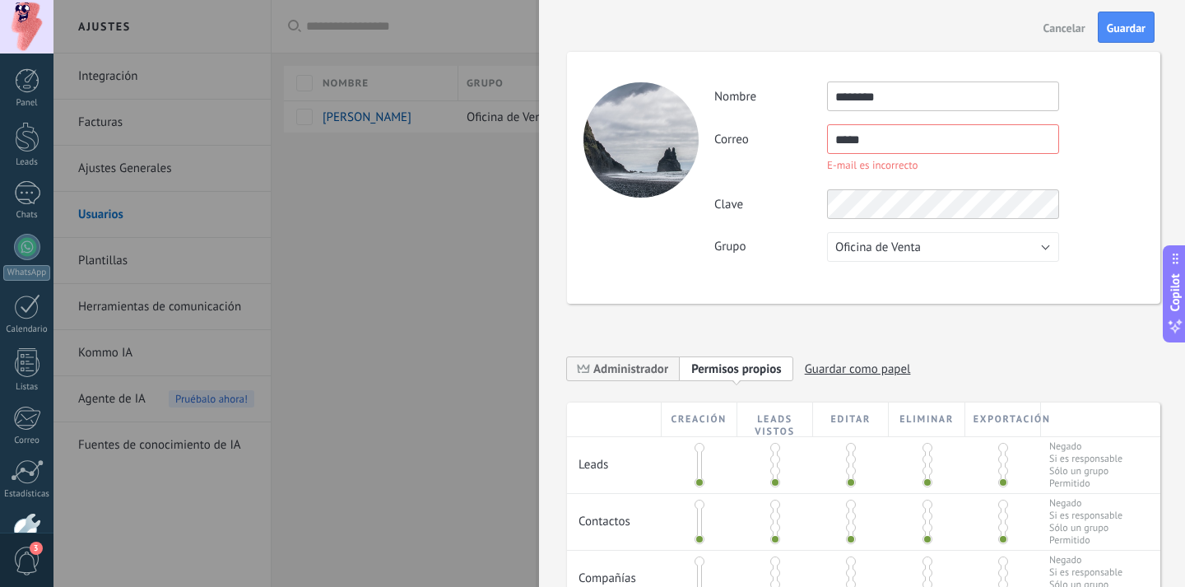
click at [917, 145] on input "*****" at bounding box center [943, 139] width 232 height 30
click at [918, 100] on input "********" at bounding box center [943, 96] width 232 height 30
type input "**********"
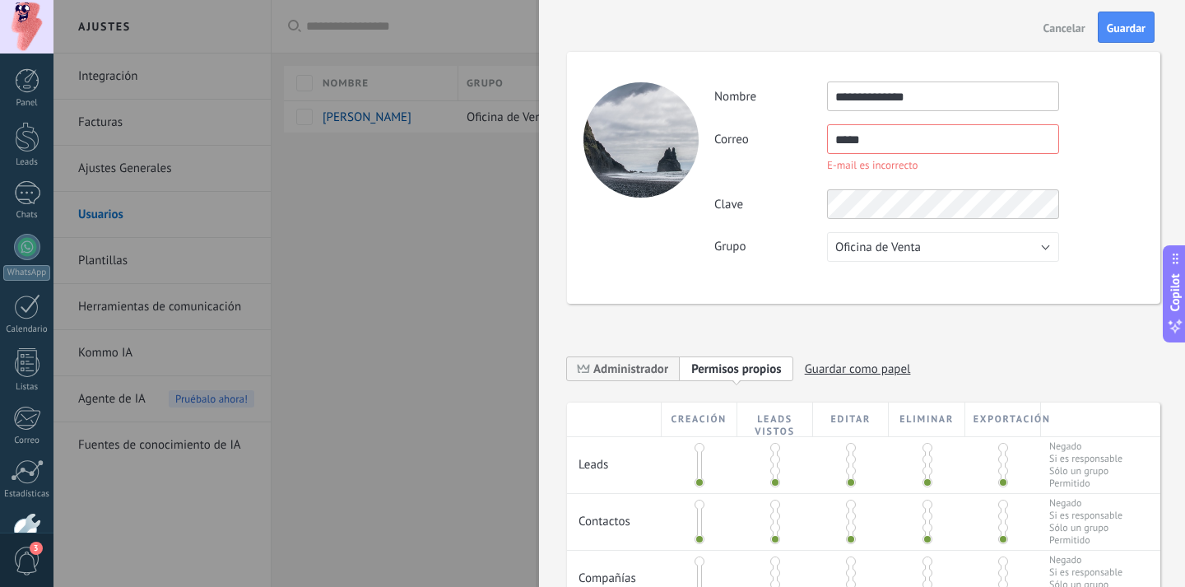
click at [879, 135] on input "*****" at bounding box center [943, 139] width 232 height 30
type input "**********"
click at [1094, 111] on div "**********" at bounding box center [929, 171] width 429 height 180
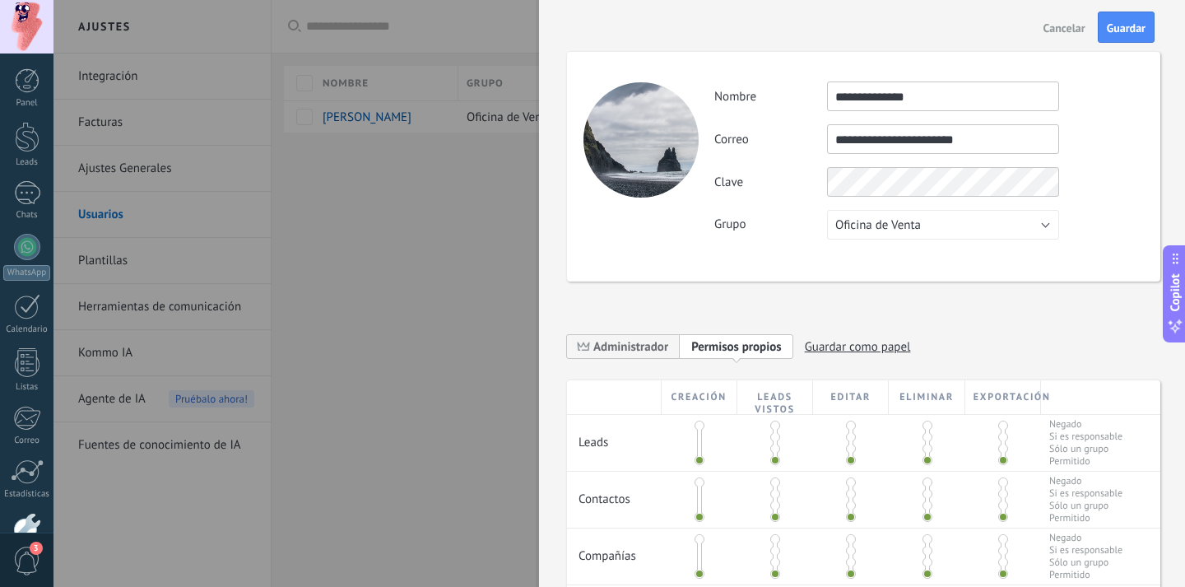
click at [909, 198] on div "**********" at bounding box center [929, 160] width 429 height 158
click at [896, 214] on button "Oficina de Venta" at bounding box center [943, 225] width 232 height 30
click at [904, 224] on span "Oficina de Venta" at bounding box center [935, 225] width 236 height 16
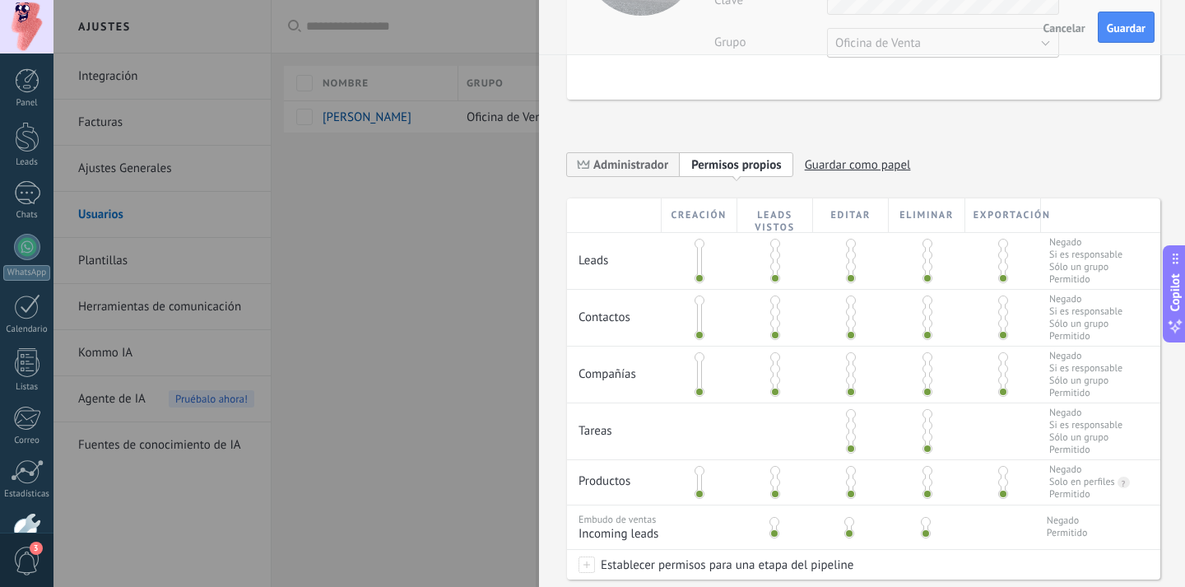
scroll to position [213, 0]
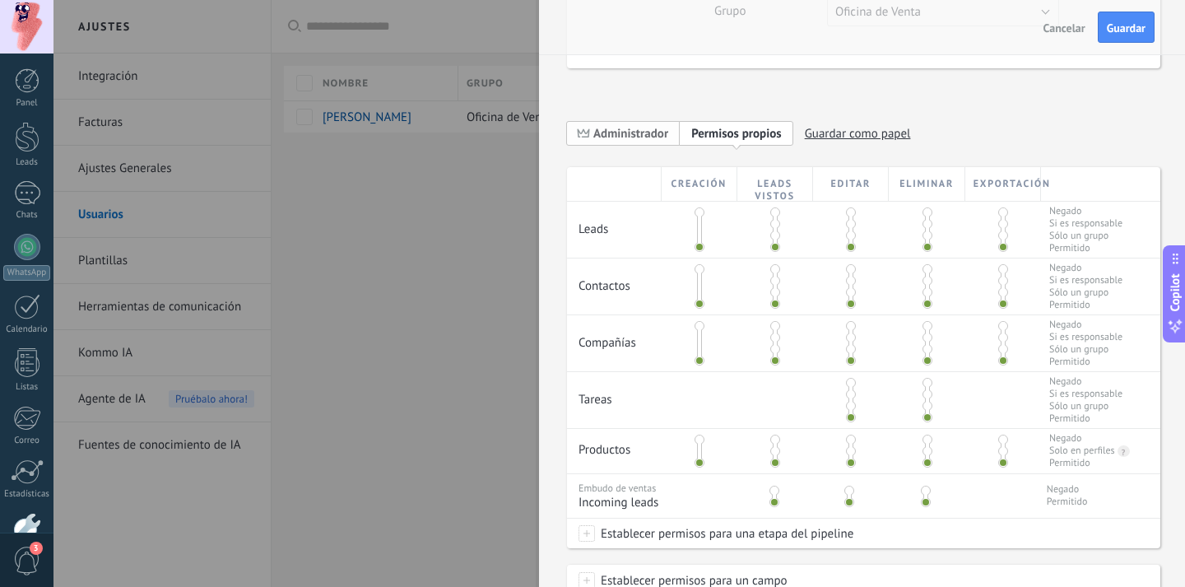
click at [660, 133] on span "Administrador" at bounding box center [631, 134] width 75 height 16
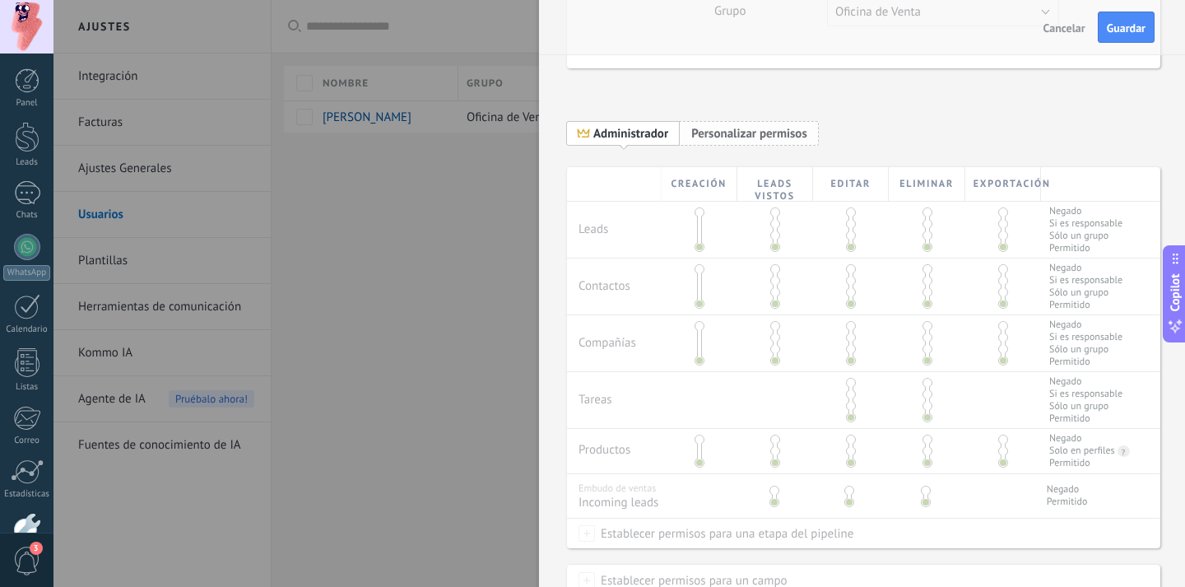
click at [773, 136] on span "Personalizar permisos" at bounding box center [749, 134] width 116 height 16
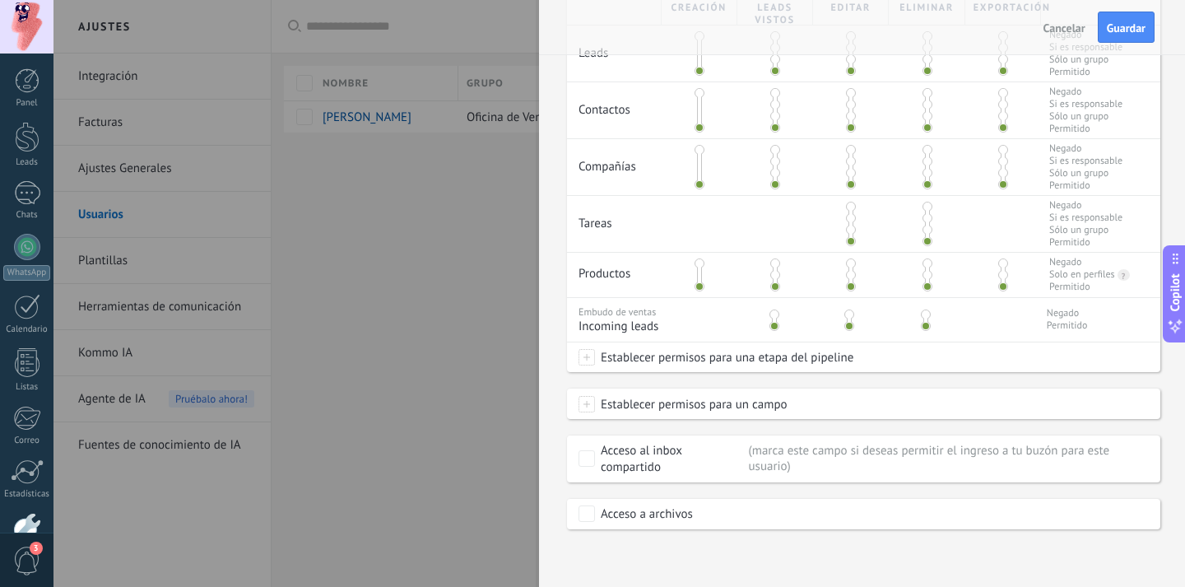
scroll to position [389, 0]
click at [1121, 12] on div "Cancelar Guardar" at bounding box center [862, 27] width 646 height 55
click at [1124, 34] on span "Guardar" at bounding box center [1126, 28] width 39 height 12
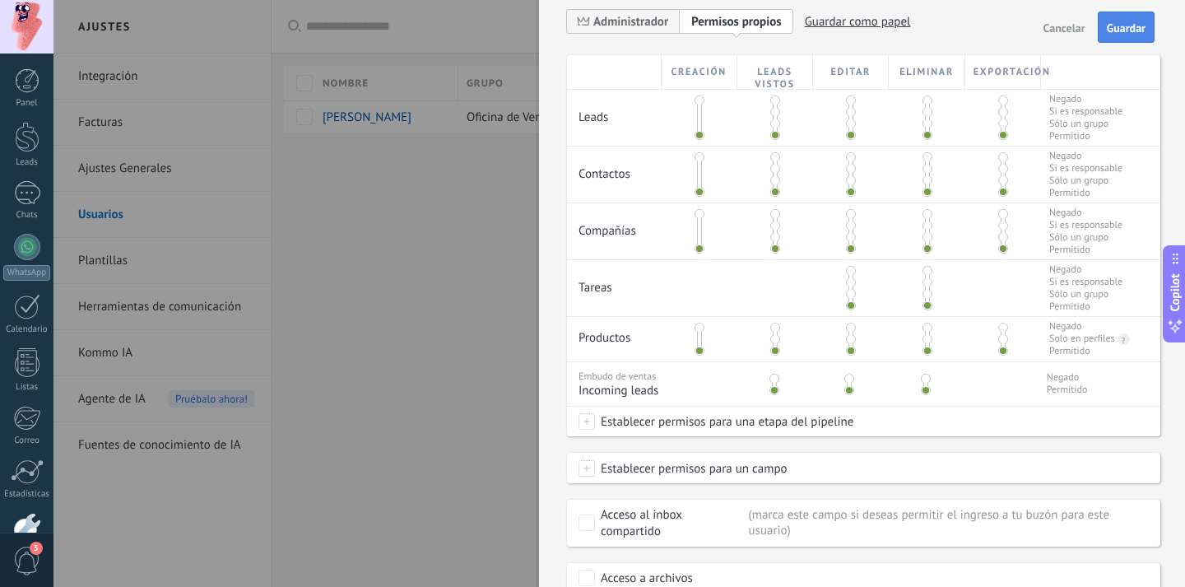
scroll to position [0, 0]
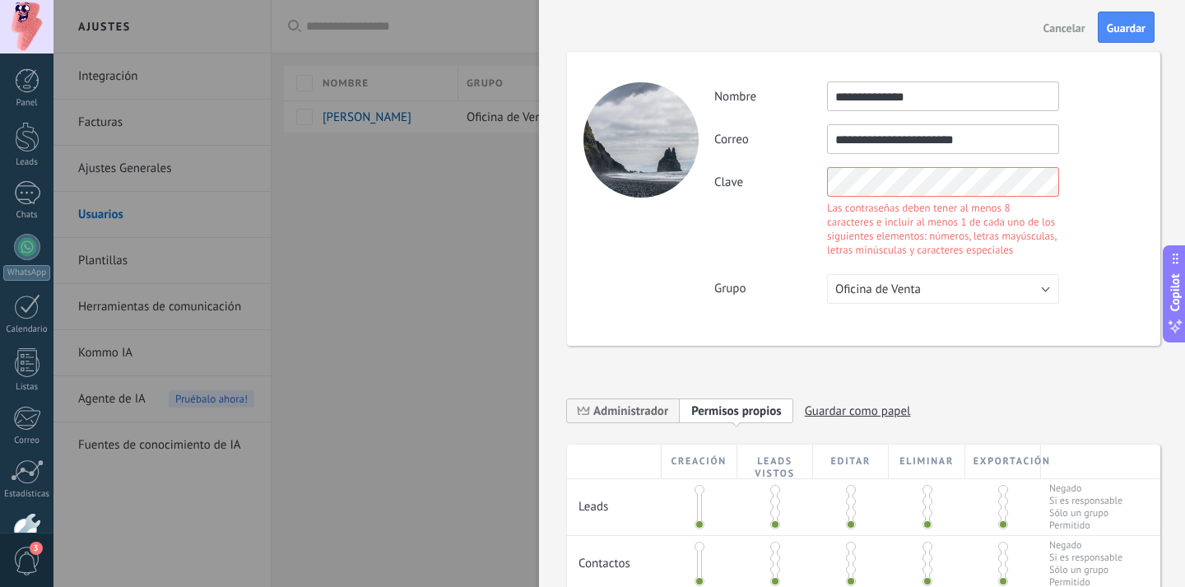
click at [1078, 16] on button "Cancelar" at bounding box center [1064, 27] width 55 height 26
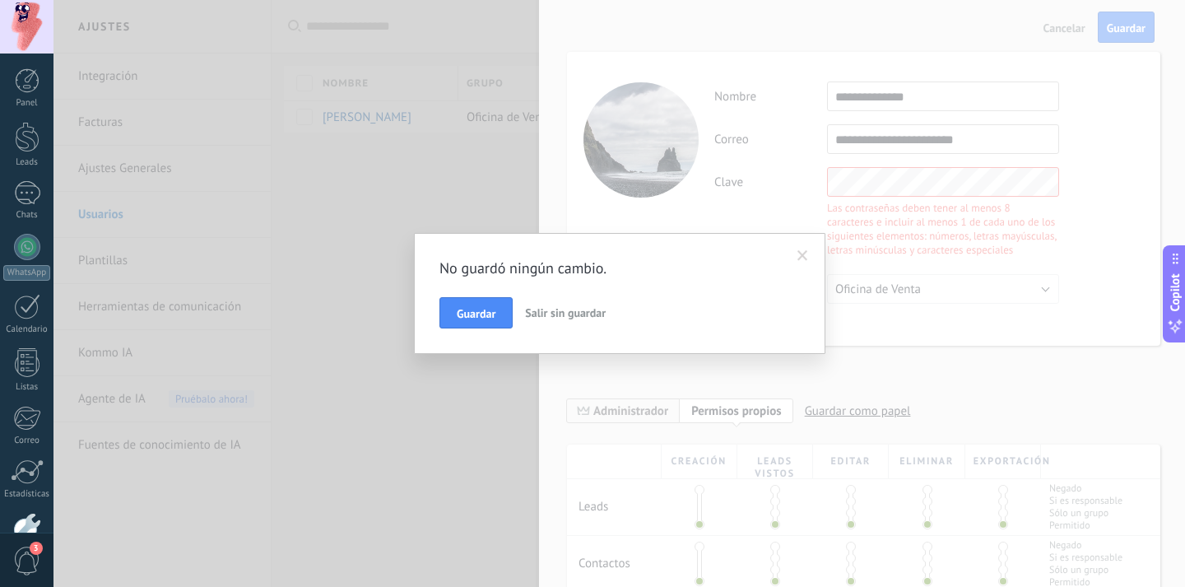
click at [550, 300] on button "Salir sin guardar" at bounding box center [566, 312] width 94 height 31
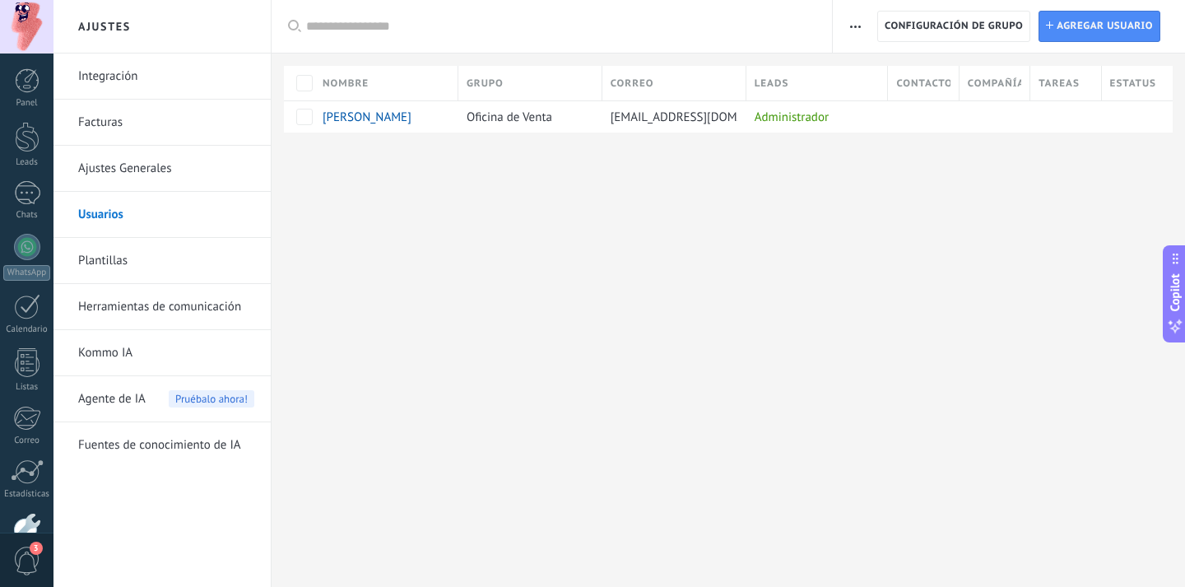
click at [153, 171] on link "Ajustes Generales" at bounding box center [166, 169] width 176 height 46
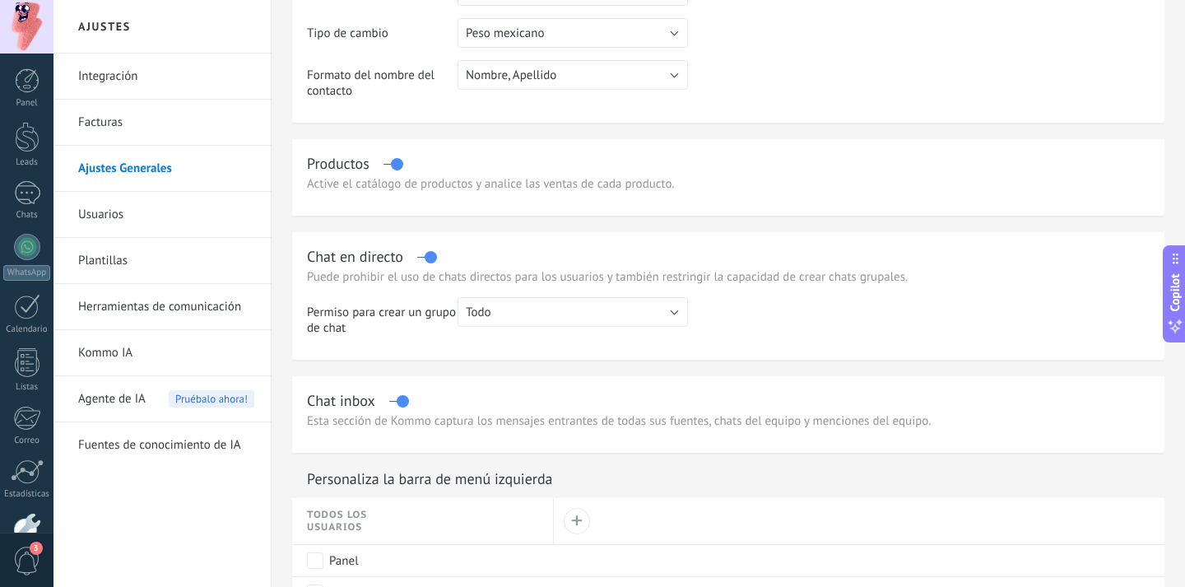
scroll to position [386, 0]
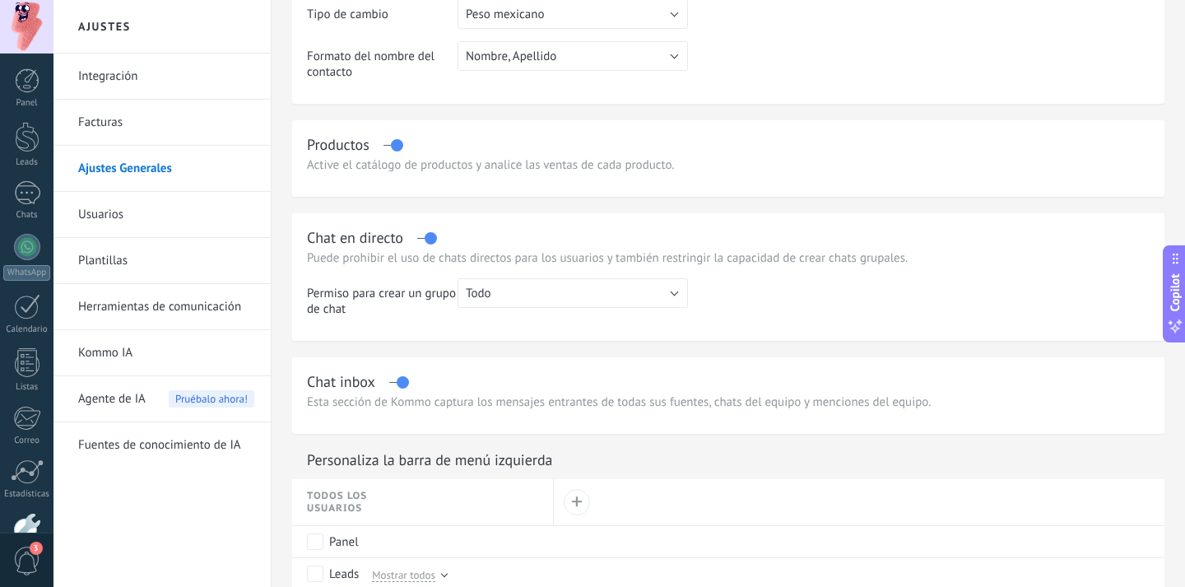
click at [396, 146] on label at bounding box center [393, 145] width 19 height 1
click at [496, 164] on div "Active el catálogo de productos y analice las ventas de cada producto." at bounding box center [728, 165] width 843 height 16
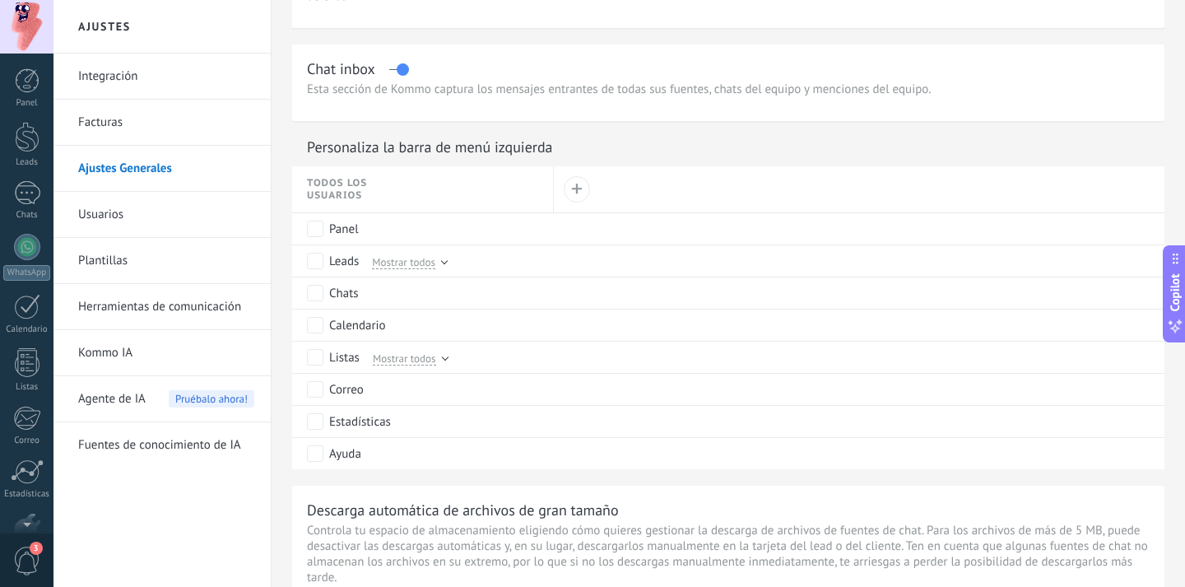
scroll to position [98, 0]
click at [112, 126] on link "Facturas" at bounding box center [166, 123] width 176 height 46
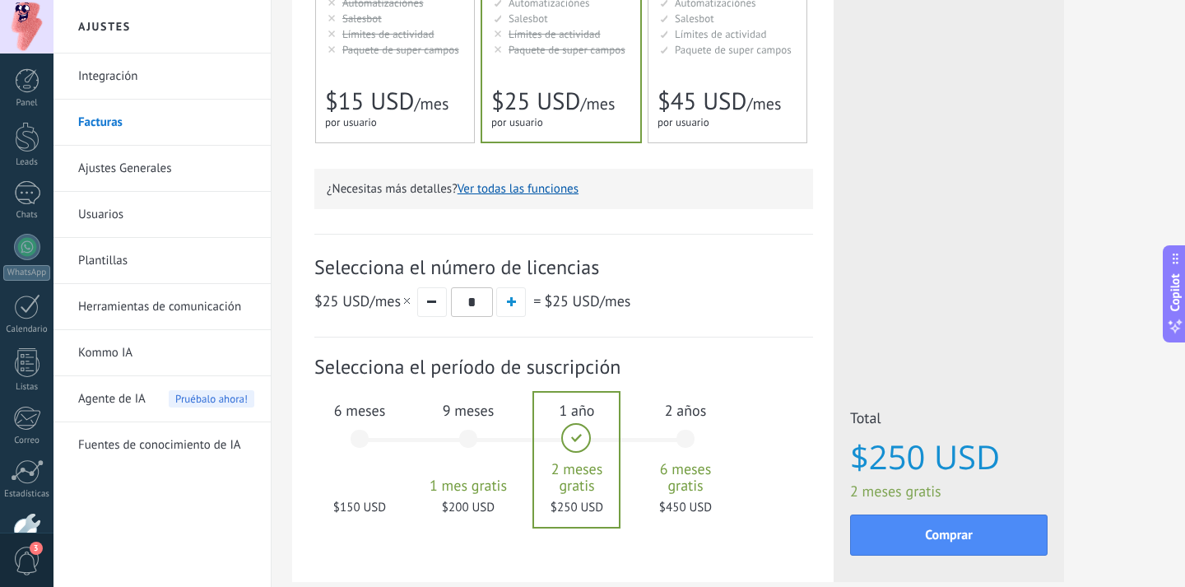
scroll to position [383, 0]
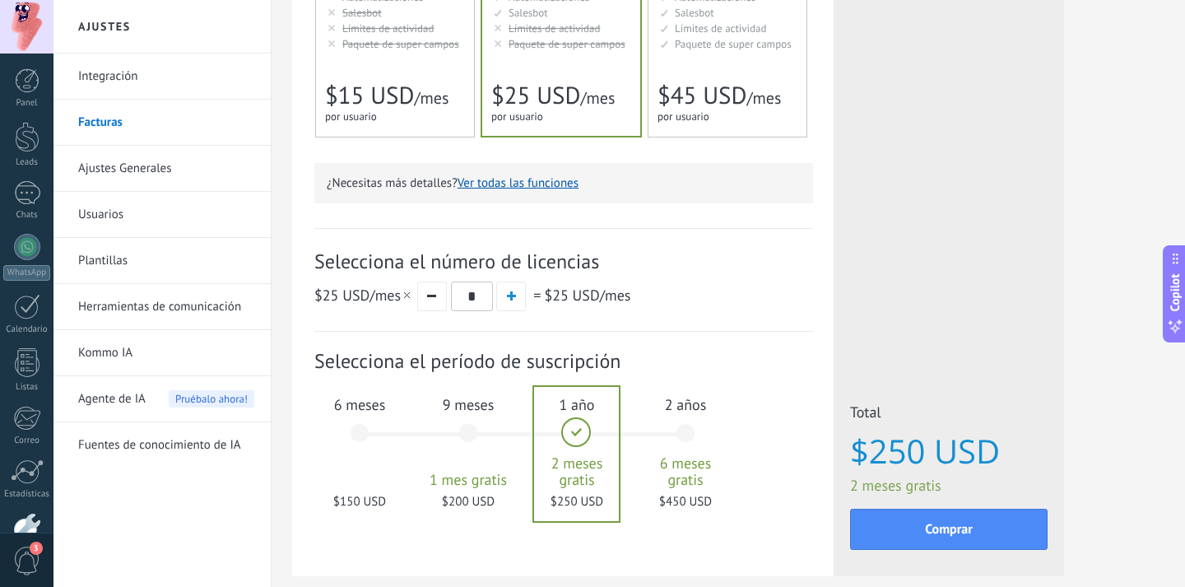
click at [373, 441] on div "6 meses $150 USD" at bounding box center [359, 441] width 89 height 116
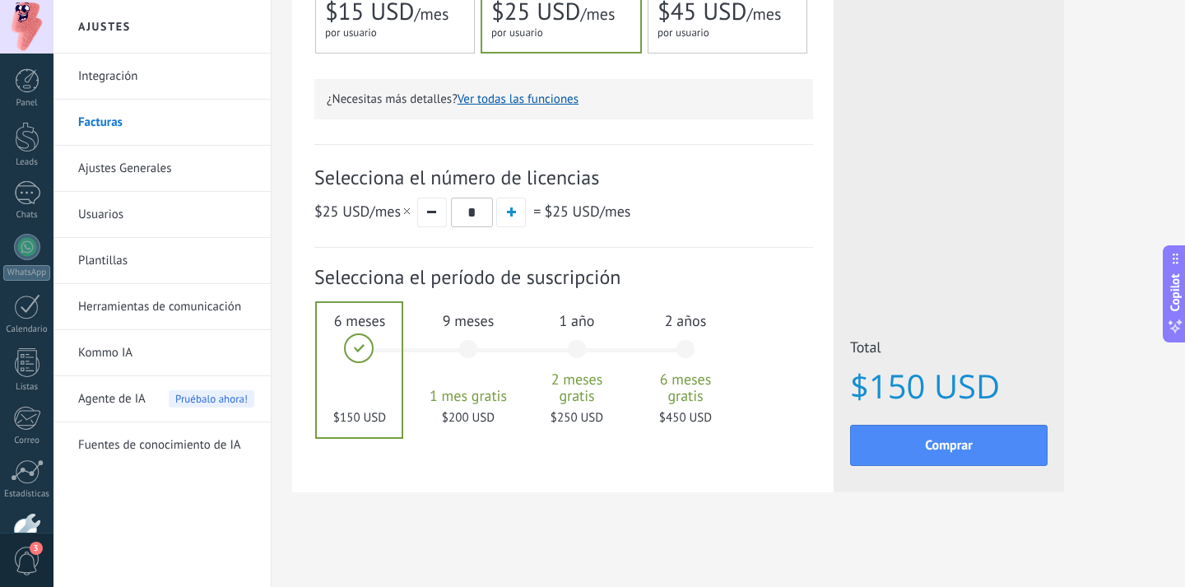
scroll to position [468, 0]
click at [524, 215] on button "button" at bounding box center [511, 213] width 30 height 30
type input "*"
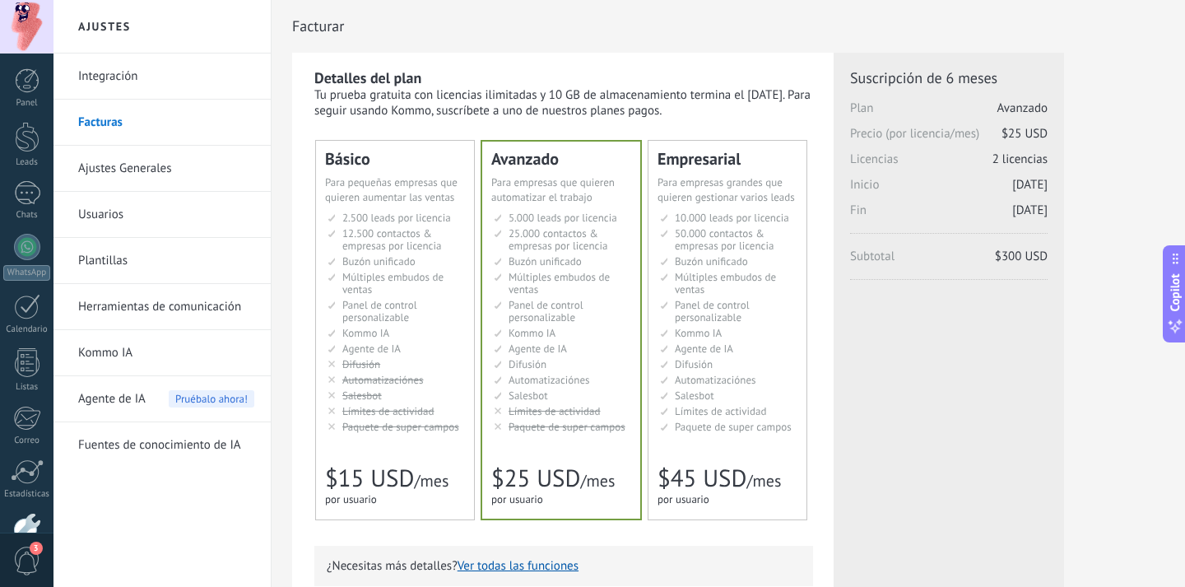
scroll to position [0, 0]
click at [136, 78] on link "Integración" at bounding box center [166, 77] width 176 height 46
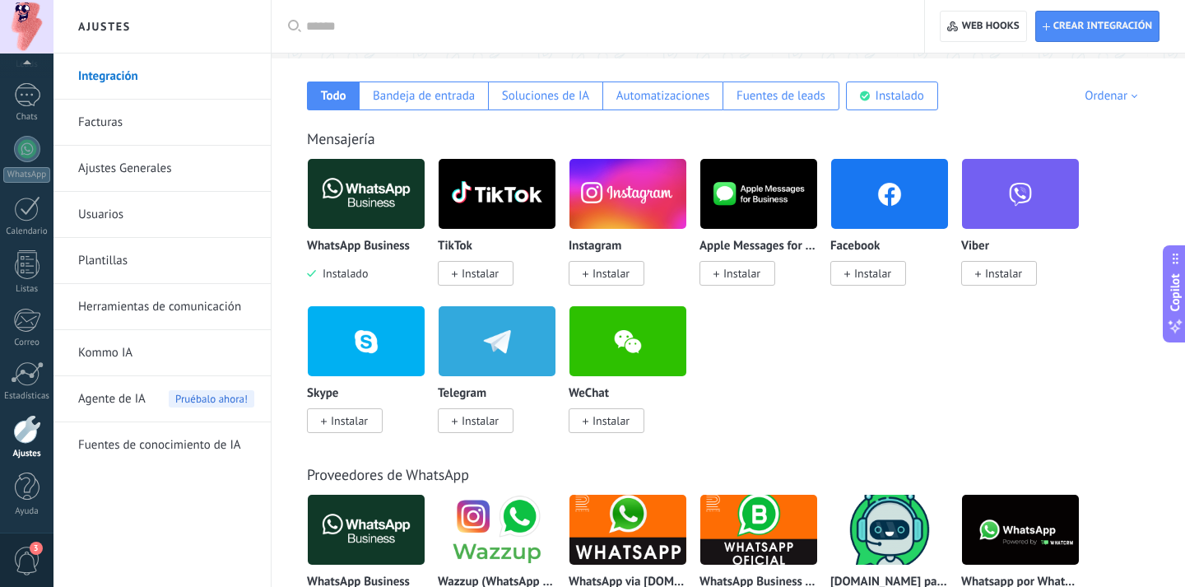
scroll to position [263, 0]
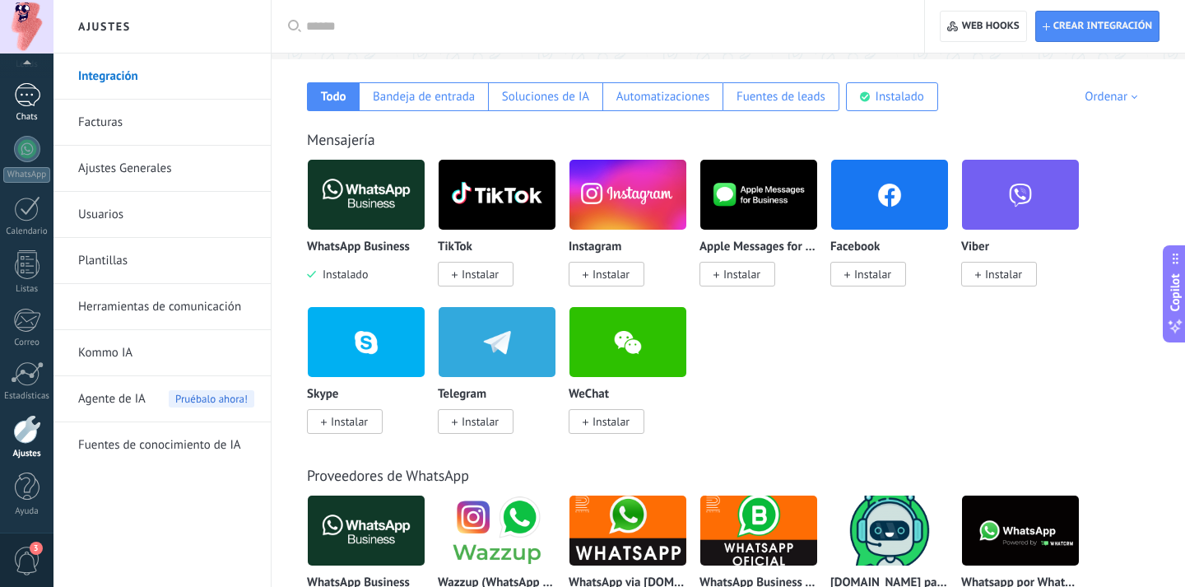
click at [40, 105] on link "Chats" at bounding box center [27, 103] width 54 height 40
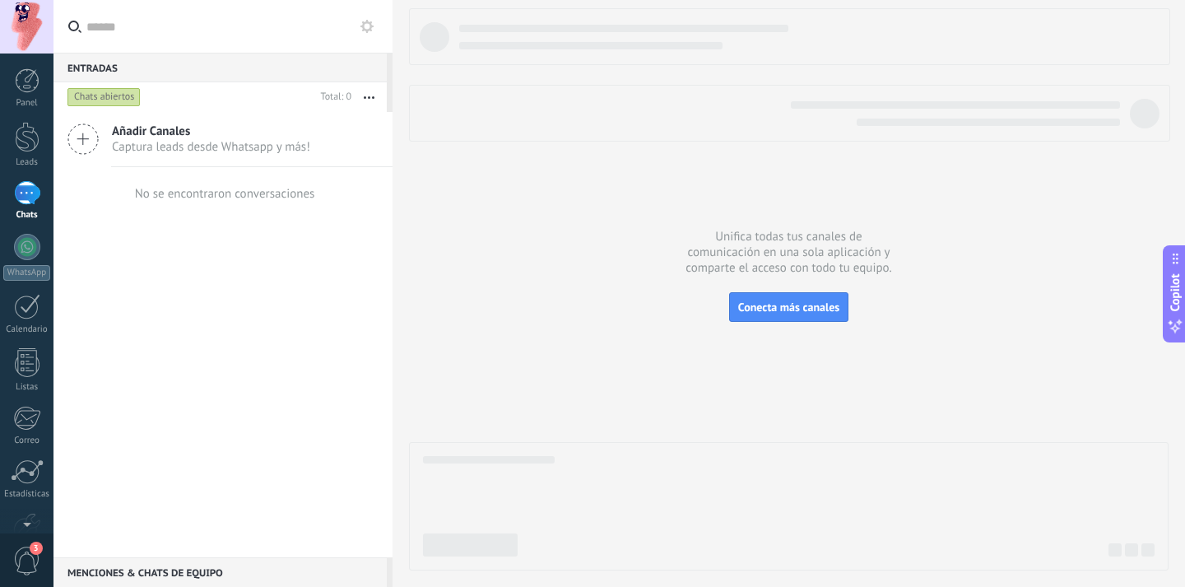
click at [36, 199] on div at bounding box center [27, 193] width 26 height 24
click at [100, 142] on div "Añadir Canales Captura leads desde Whatsapp y más!" at bounding box center [223, 139] width 339 height 55
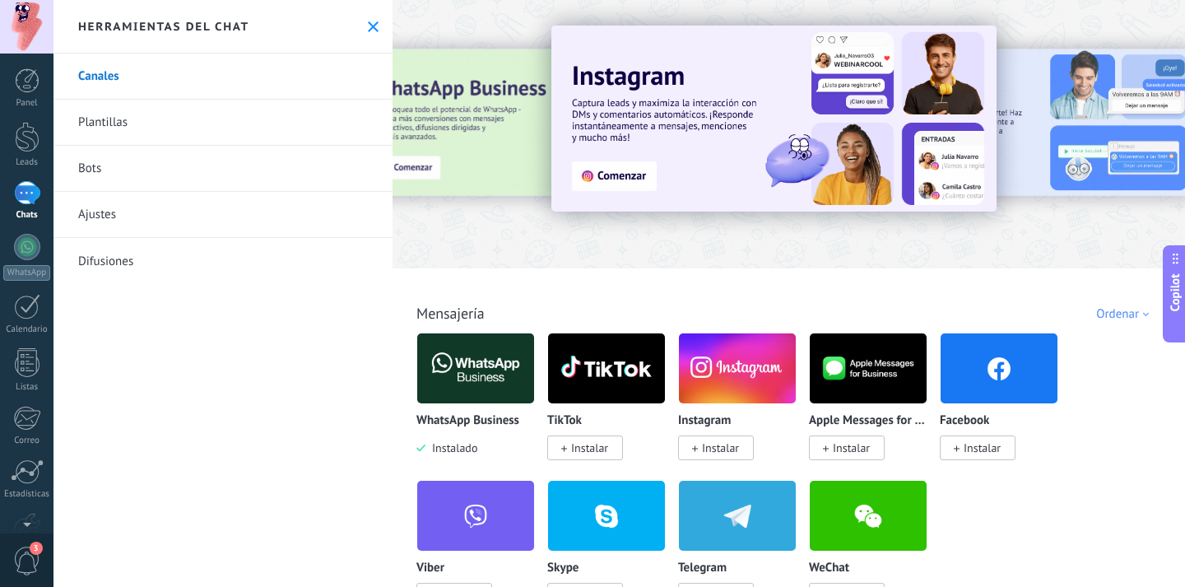
click at [440, 369] on img at bounding box center [475, 368] width 117 height 80
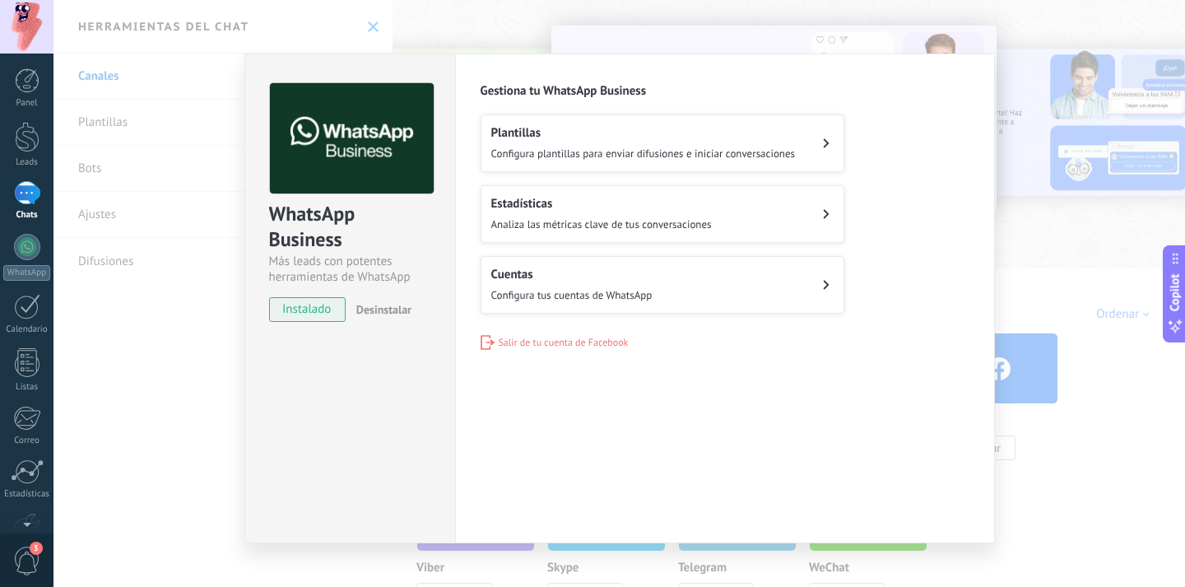
click at [1012, 156] on div "WhatsApp Business Más leads con potentes herramientas de WhatsApp instalado Des…" at bounding box center [620, 293] width 1132 height 587
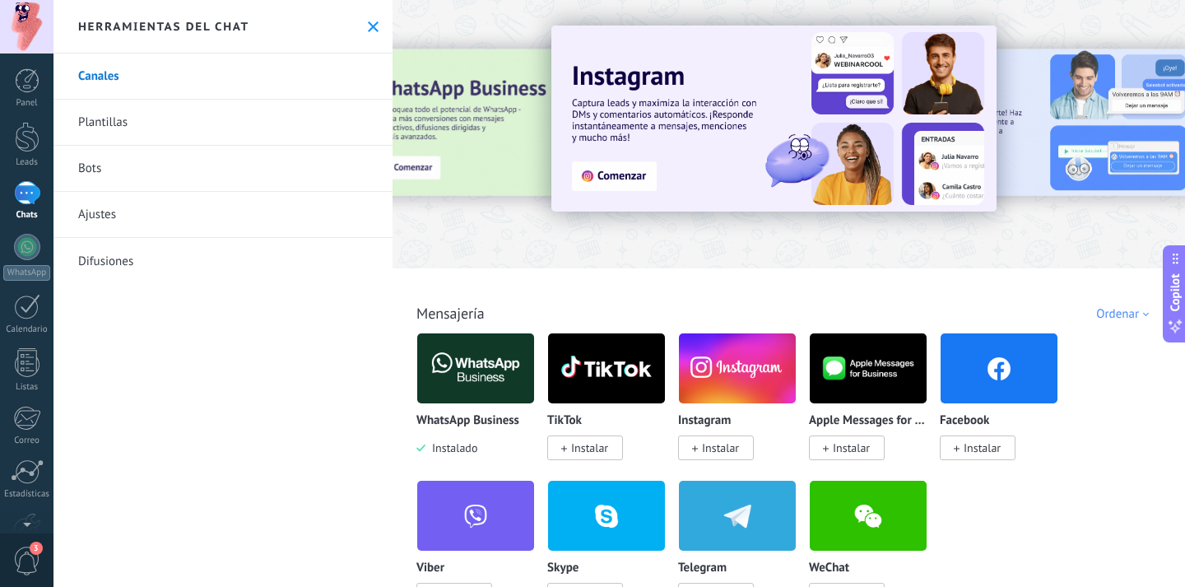
click at [145, 122] on link "Plantillas" at bounding box center [223, 123] width 339 height 46
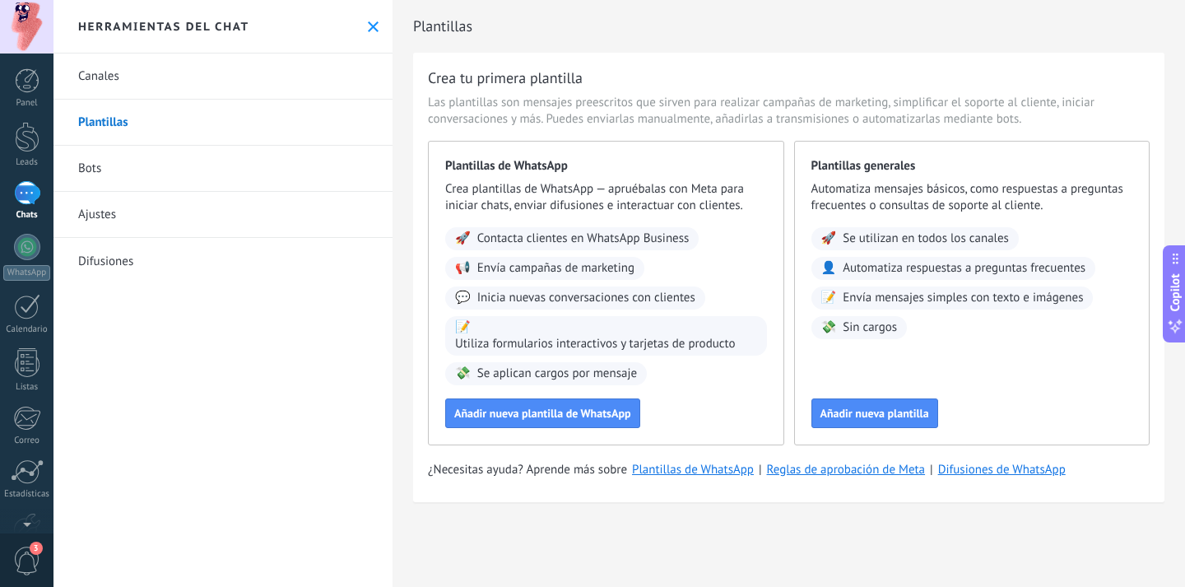
click at [134, 167] on link "Bots" at bounding box center [223, 169] width 339 height 46
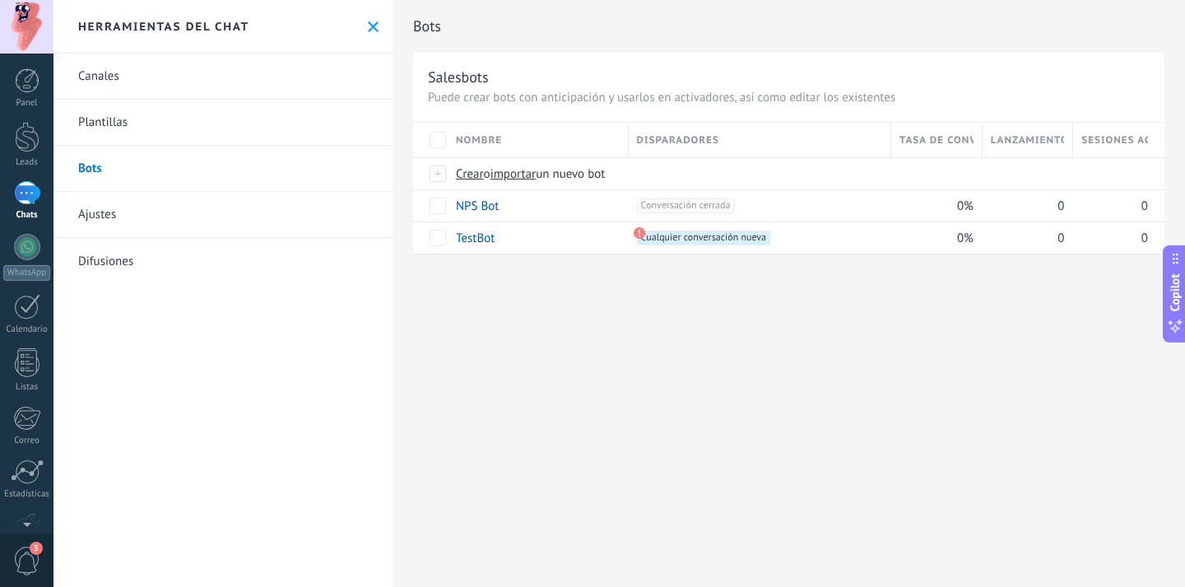
click at [119, 219] on link "Ajustes" at bounding box center [223, 215] width 339 height 46
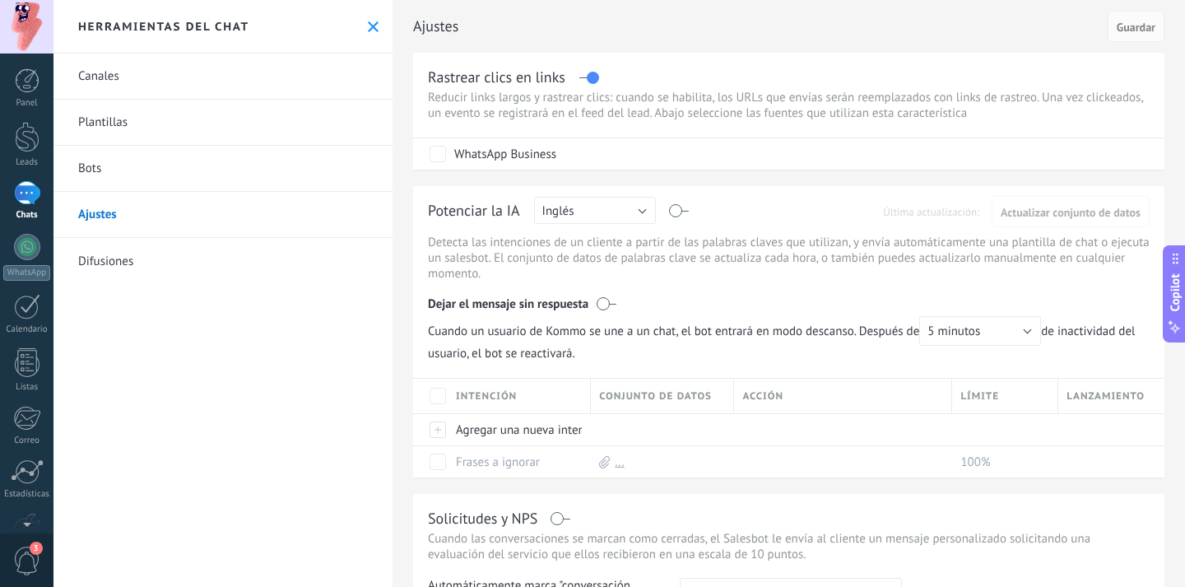
click at [645, 216] on button "Inglés" at bounding box center [595, 210] width 122 height 27
click at [589, 264] on span "Español" at bounding box center [587, 268] width 126 height 16
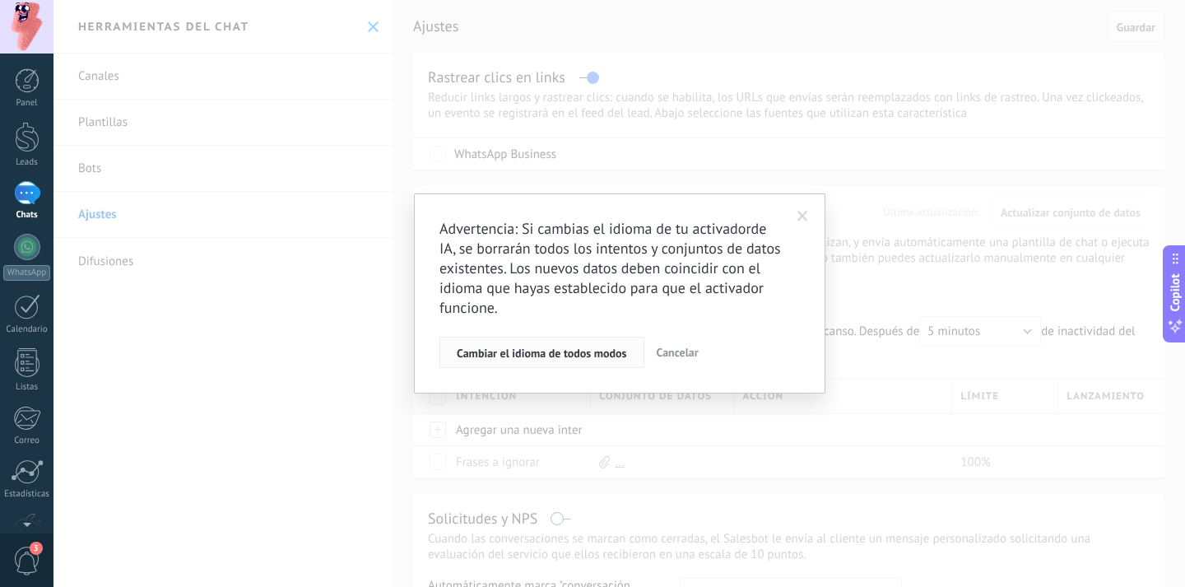
click at [582, 362] on button "Cambiar el idioma de todos modos" at bounding box center [542, 352] width 205 height 31
